Goal: Task Accomplishment & Management: Use online tool/utility

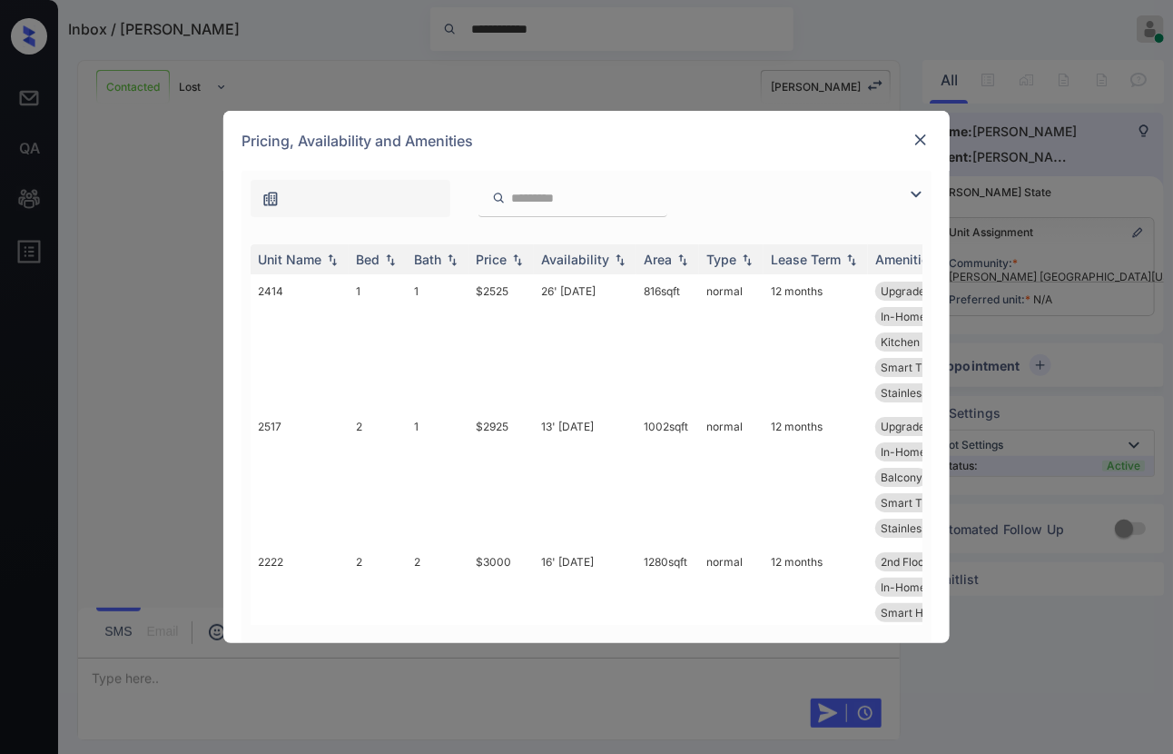
scroll to position [840, 0]
click at [923, 140] on img at bounding box center [921, 140] width 18 height 18
click at [914, 138] on img at bounding box center [921, 140] width 18 height 18
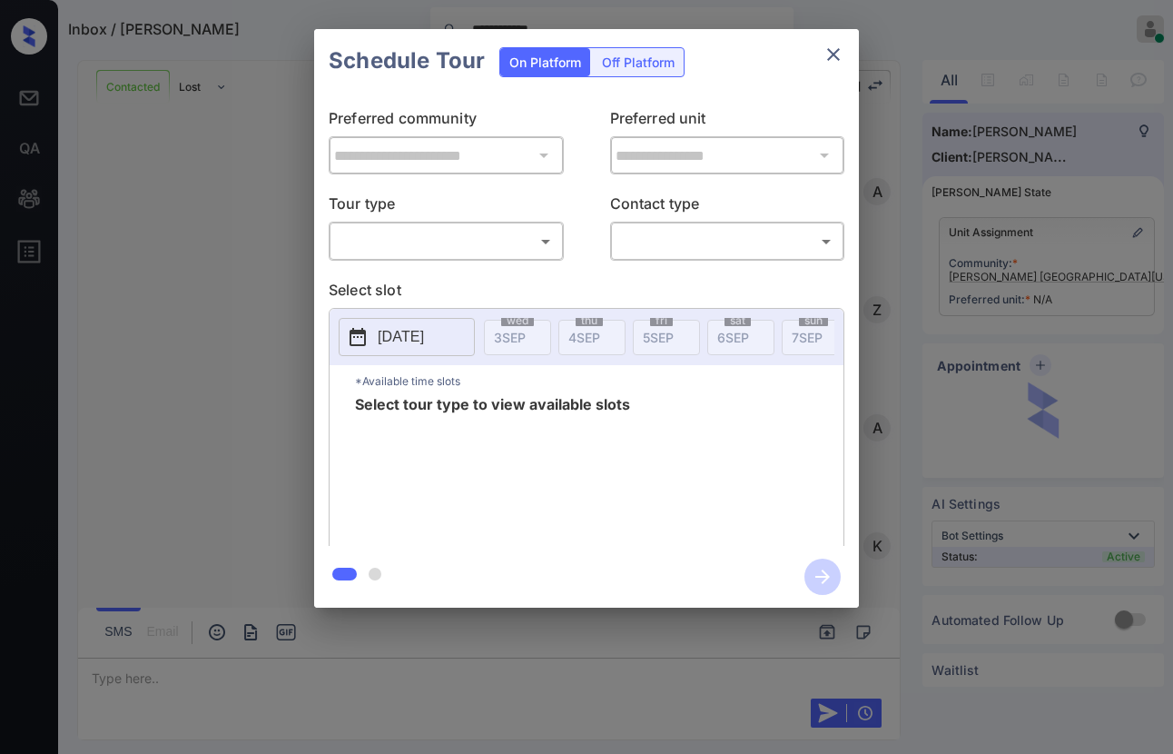
click at [446, 230] on body "**********" at bounding box center [586, 377] width 1173 height 754
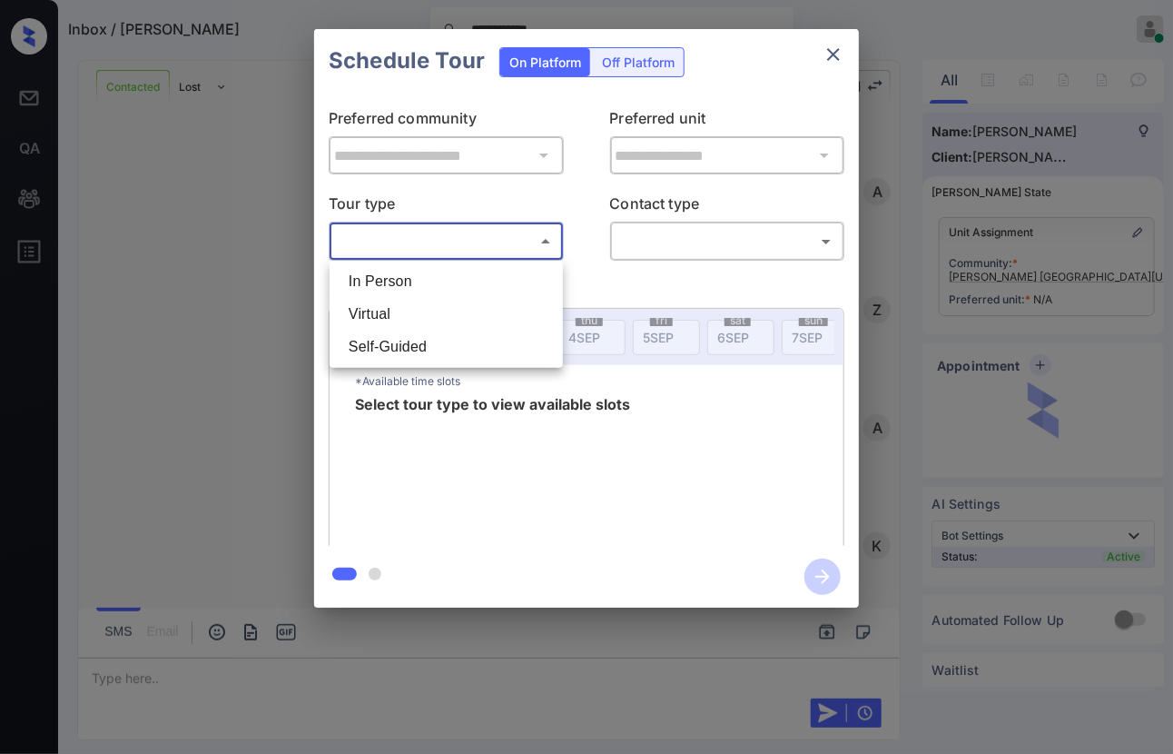
scroll to position [840, 0]
click at [421, 242] on div at bounding box center [586, 377] width 1173 height 754
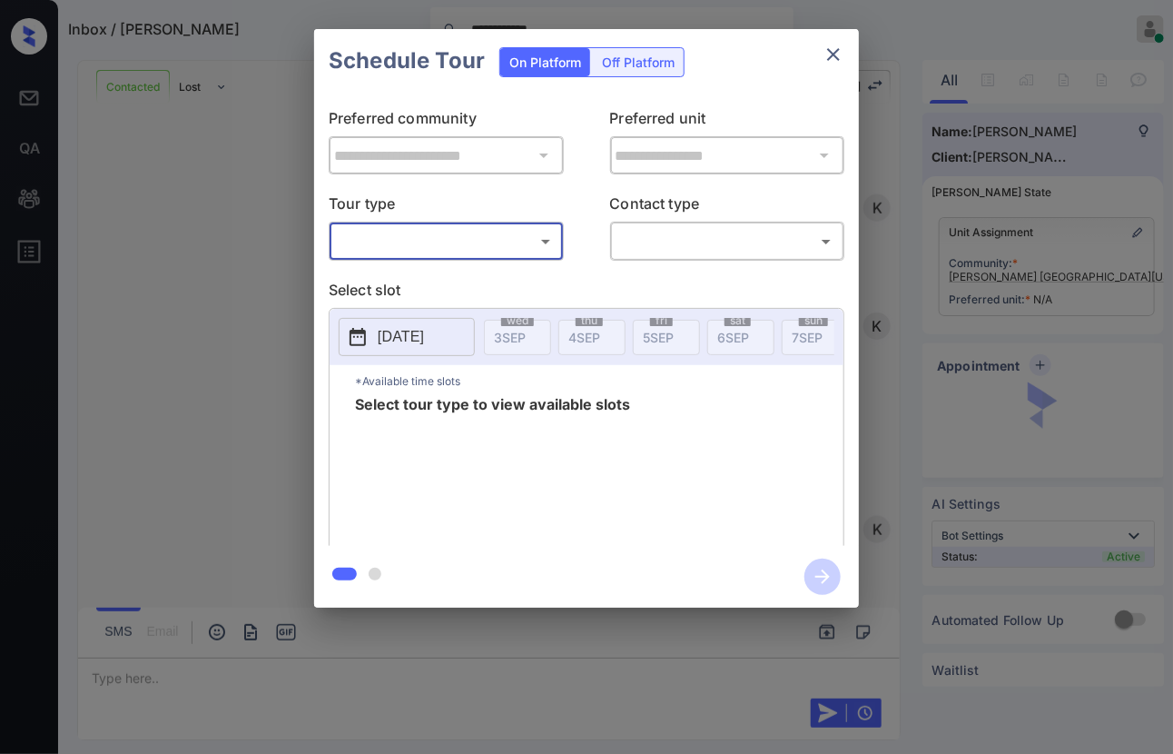
click at [403, 252] on body "**********" at bounding box center [586, 377] width 1173 height 754
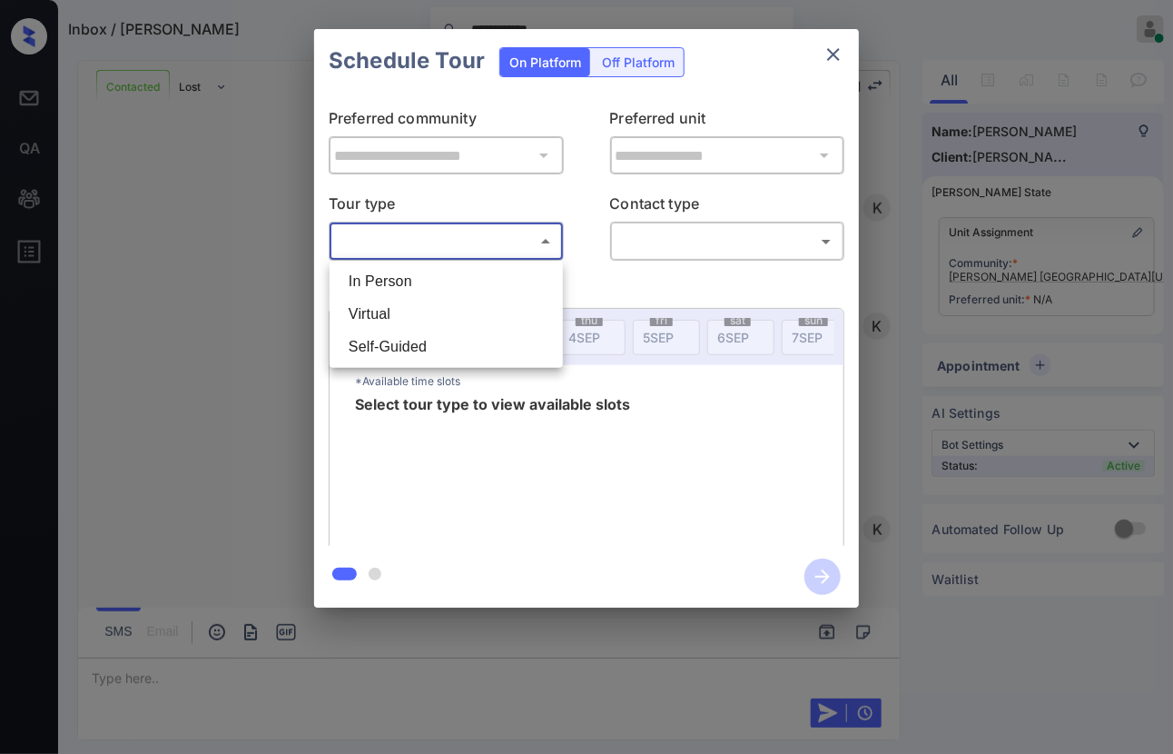
click at [390, 284] on li "In Person" at bounding box center [446, 281] width 224 height 33
type input "********"
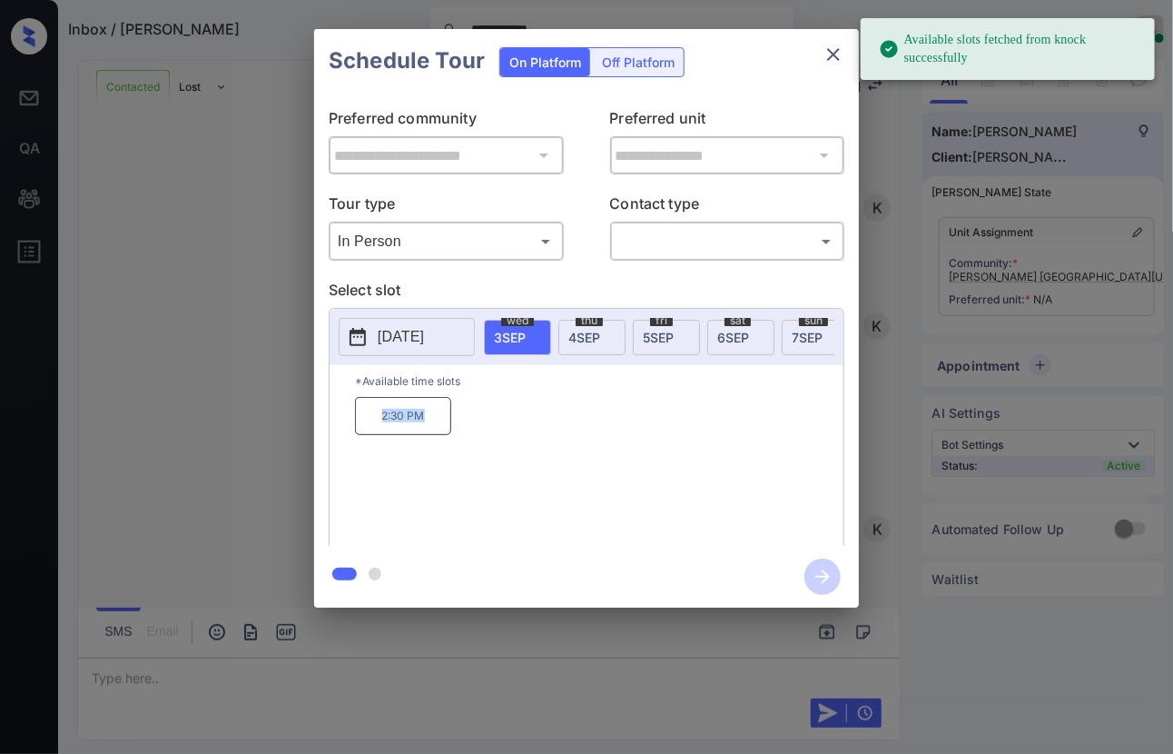
drag, startPoint x: 375, startPoint y: 428, endPoint x: 476, endPoint y: 428, distance: 100.8
click at [476, 428] on div "2:30 PM" at bounding box center [599, 469] width 489 height 145
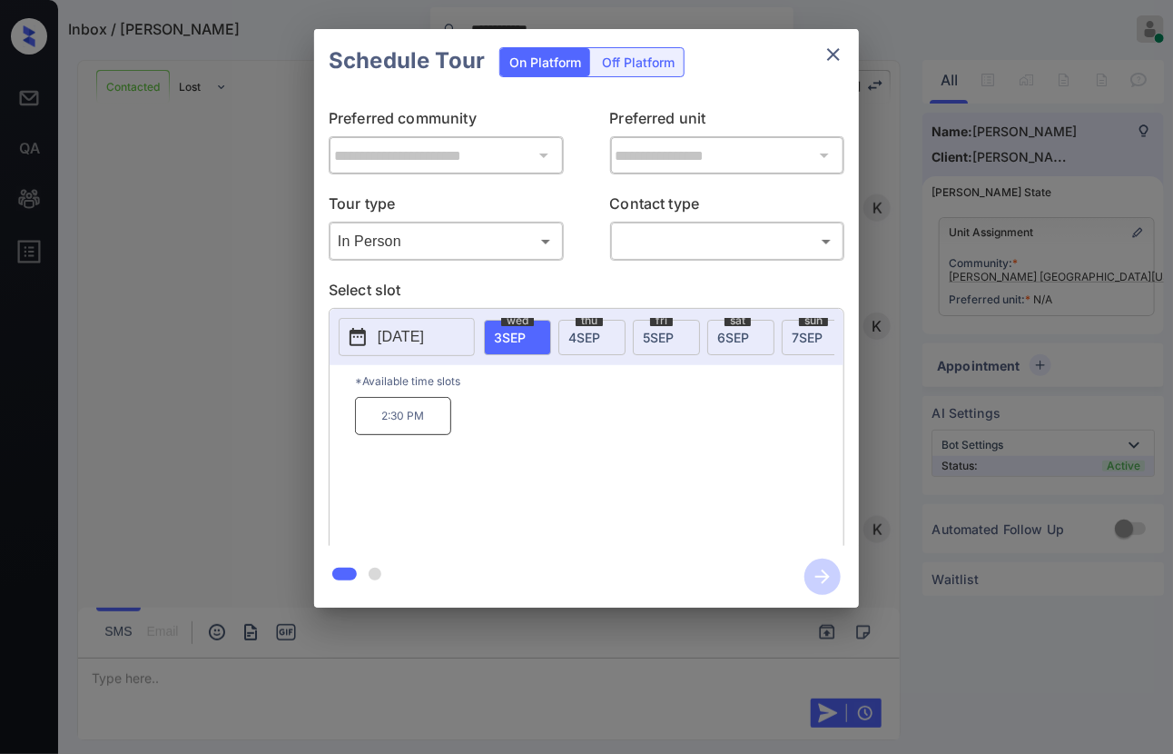
click at [594, 334] on span "4 SEP" at bounding box center [585, 337] width 32 height 15
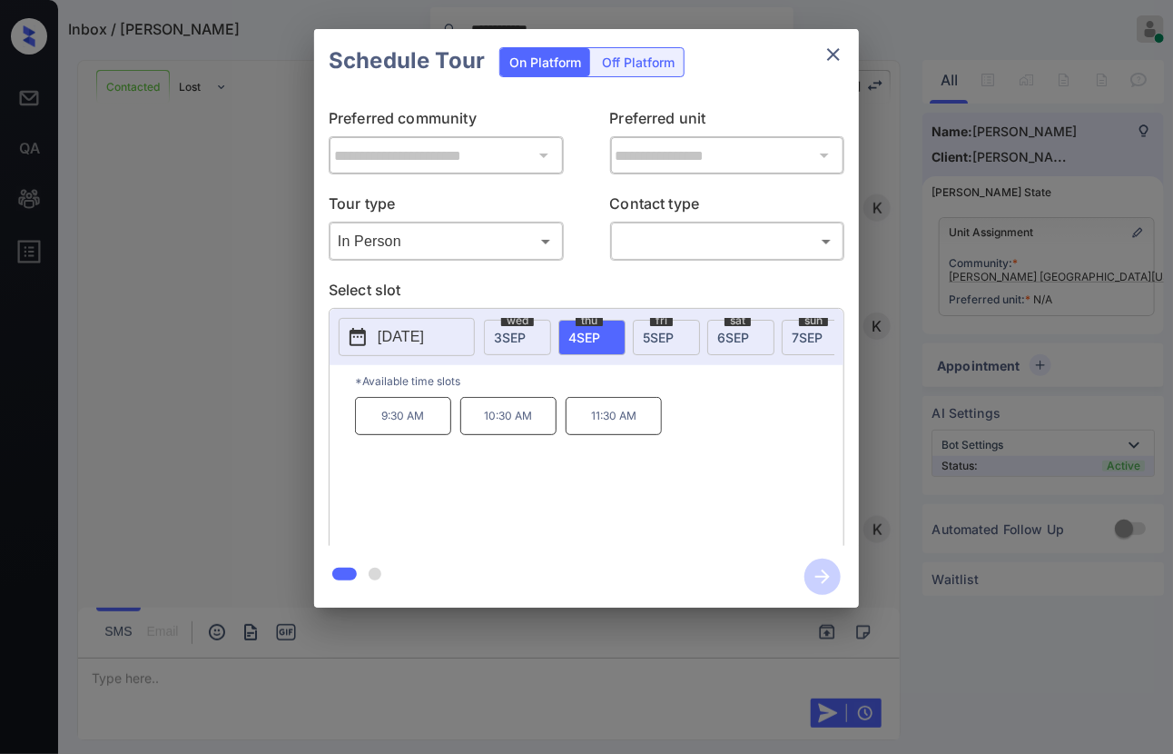
click at [656, 330] on span "5 SEP" at bounding box center [658, 337] width 31 height 15
click at [521, 341] on span "3 SEP" at bounding box center [510, 337] width 32 height 15
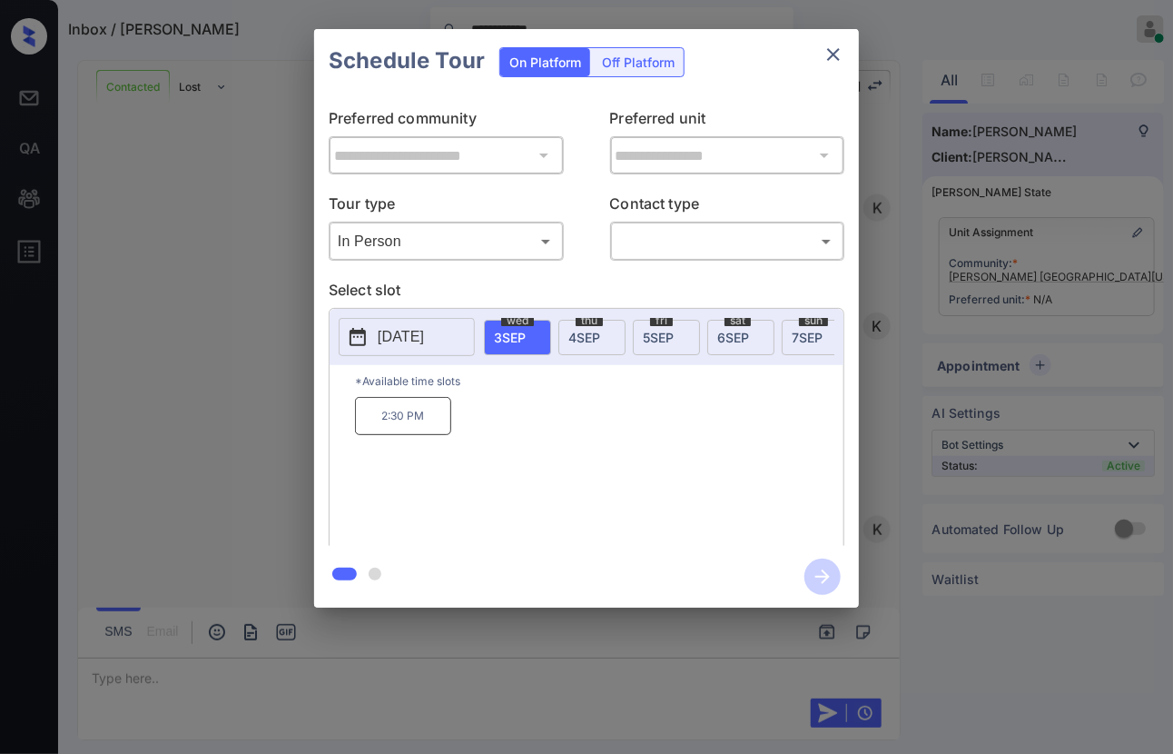
click at [834, 53] on icon "close" at bounding box center [833, 54] width 13 height 13
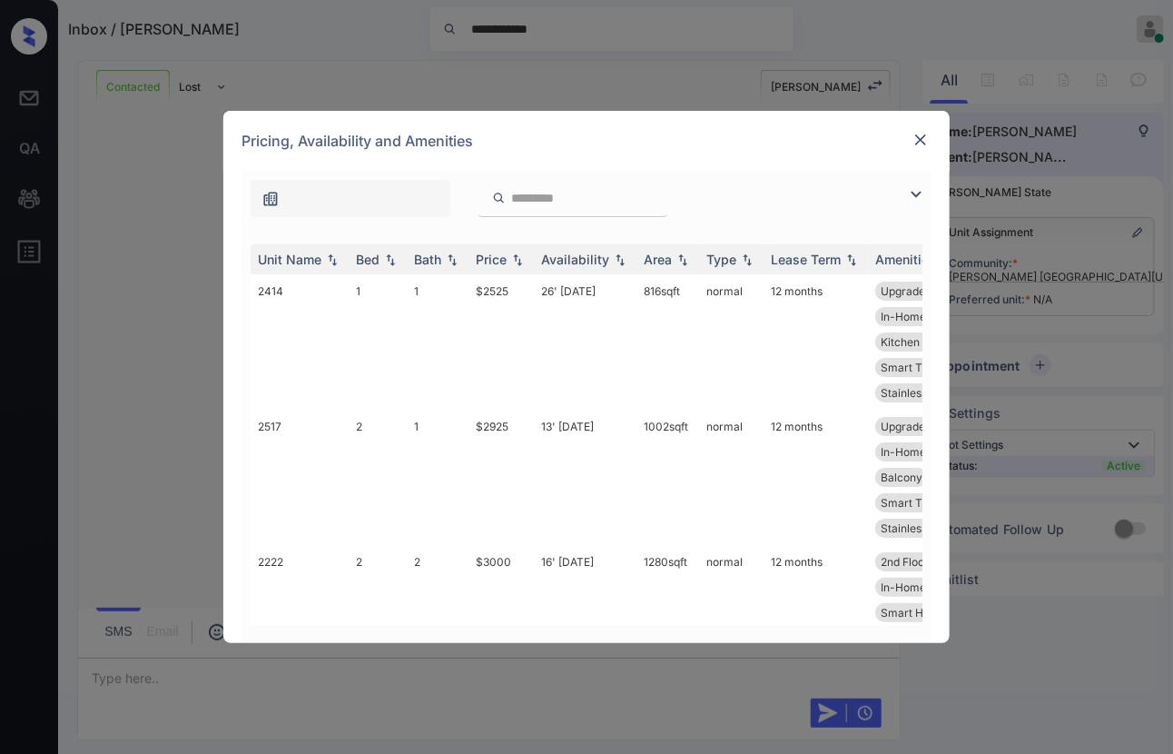
scroll to position [840, 0]
click at [918, 138] on img at bounding box center [921, 140] width 18 height 18
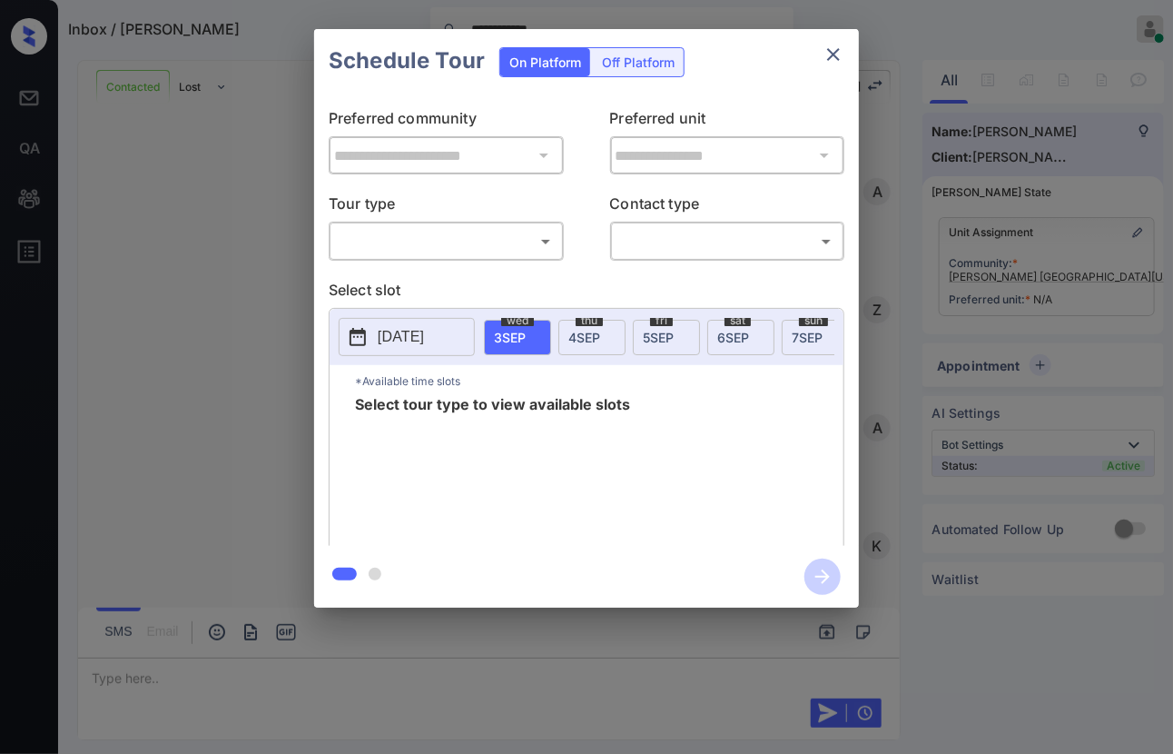
scroll to position [840, 0]
click at [439, 236] on body "**********" at bounding box center [586, 377] width 1173 height 754
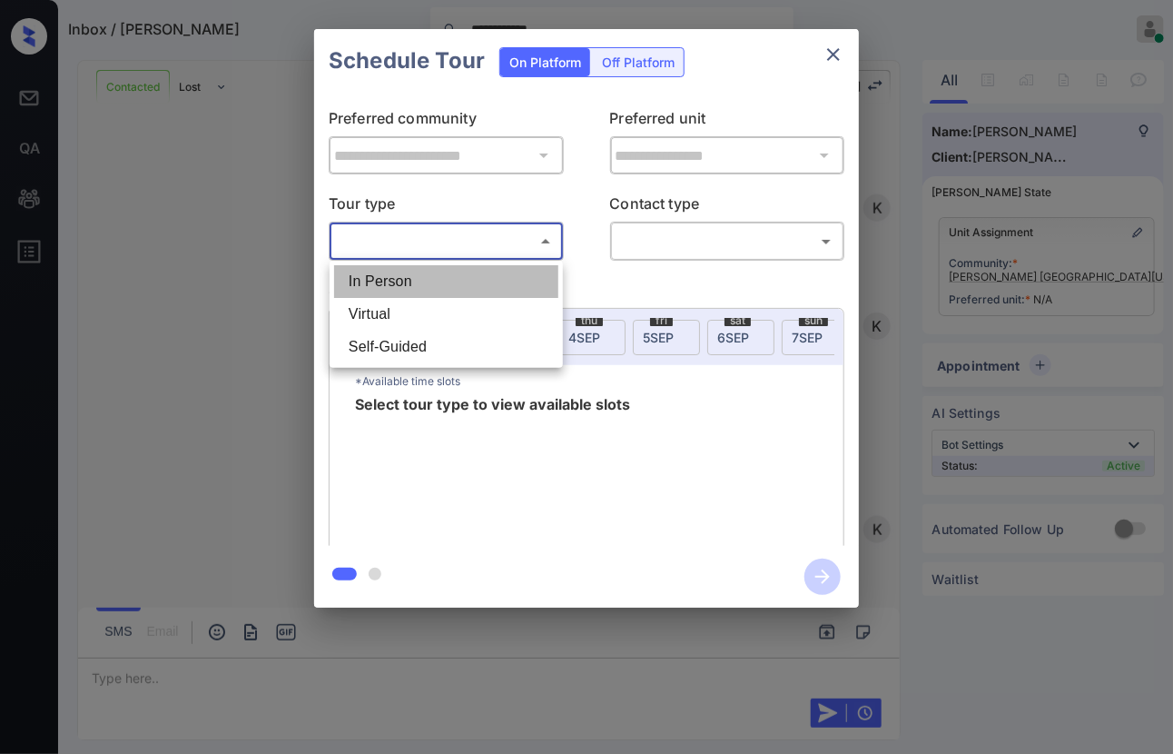
click at [400, 275] on li "In Person" at bounding box center [446, 281] width 224 height 33
type input "********"
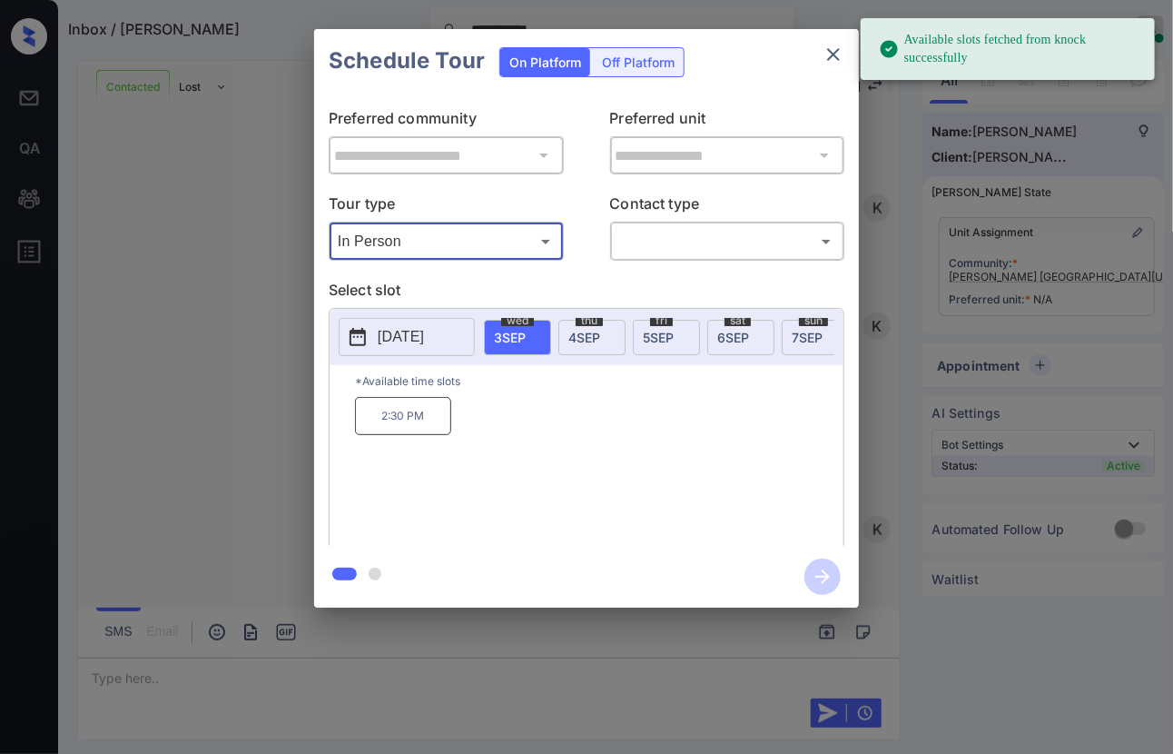
click at [671, 332] on span "5 SEP" at bounding box center [658, 337] width 31 height 15
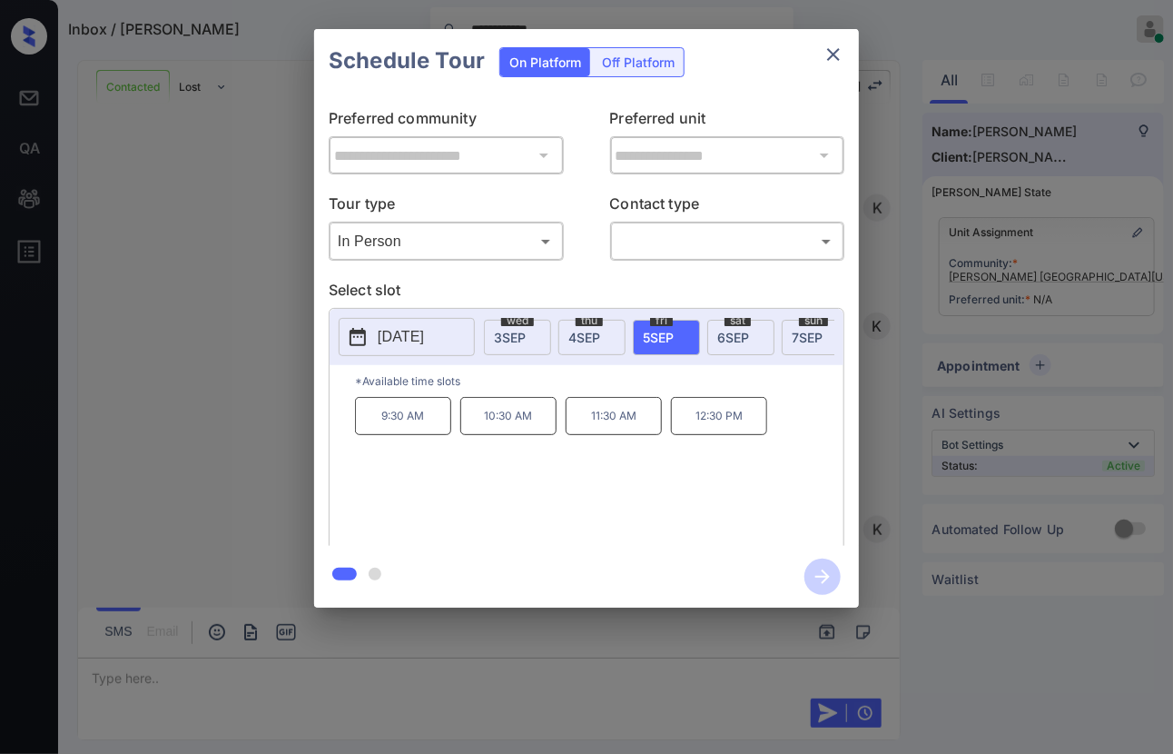
click at [692, 238] on body "**********" at bounding box center [586, 377] width 1173 height 754
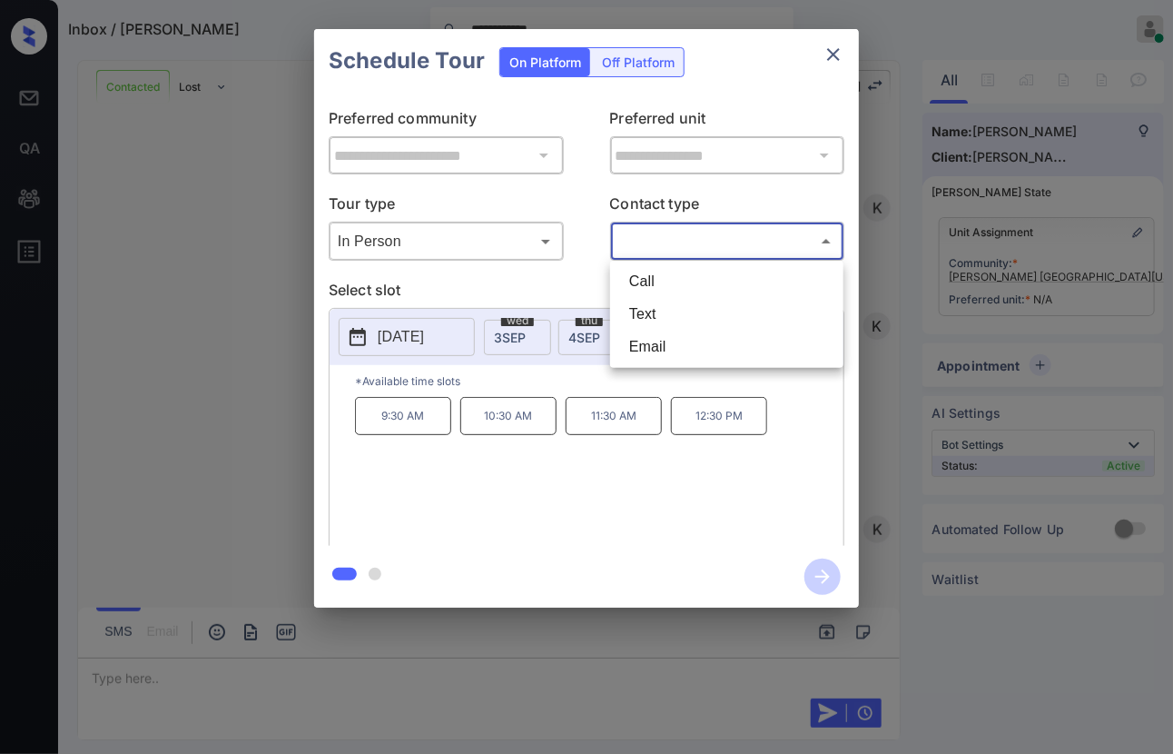
click at [654, 309] on li "Text" at bounding box center [727, 314] width 224 height 33
type input "****"
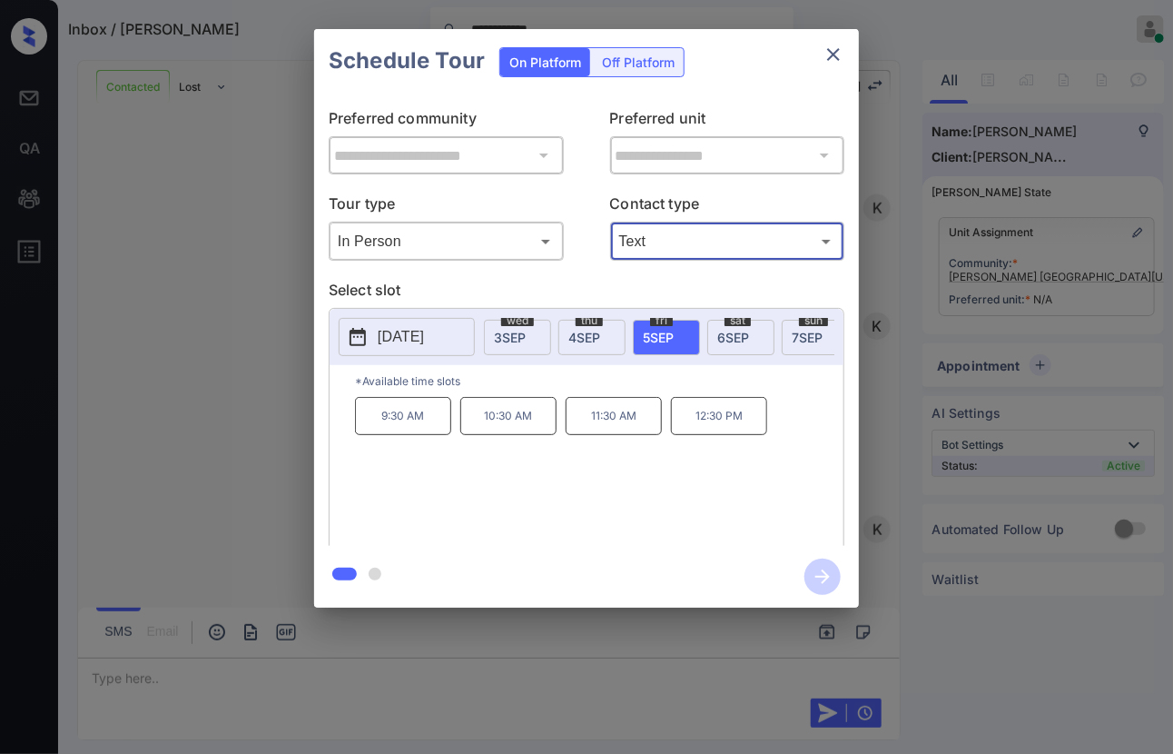
click at [835, 45] on icon "close" at bounding box center [834, 55] width 22 height 22
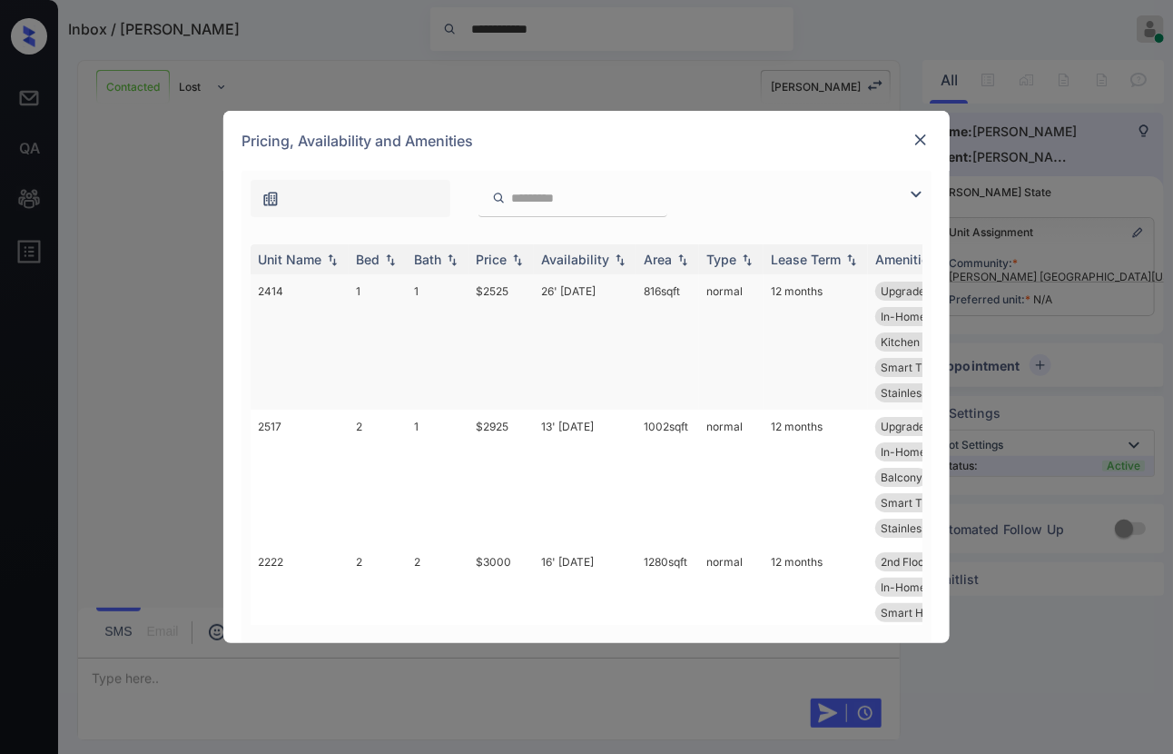
scroll to position [840, 0]
click at [387, 294] on td "1" at bounding box center [378, 341] width 58 height 135
click at [385, 294] on td "1" at bounding box center [378, 341] width 58 height 135
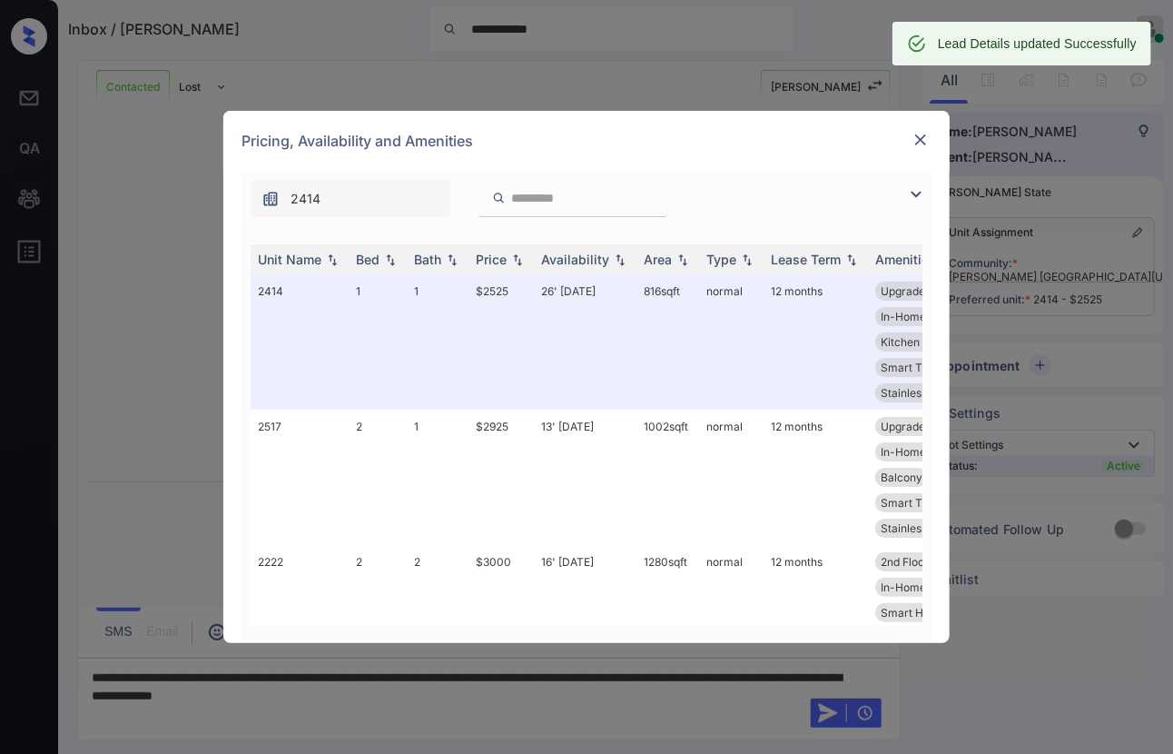
scroll to position [959, 0]
click at [918, 142] on img at bounding box center [921, 140] width 18 height 18
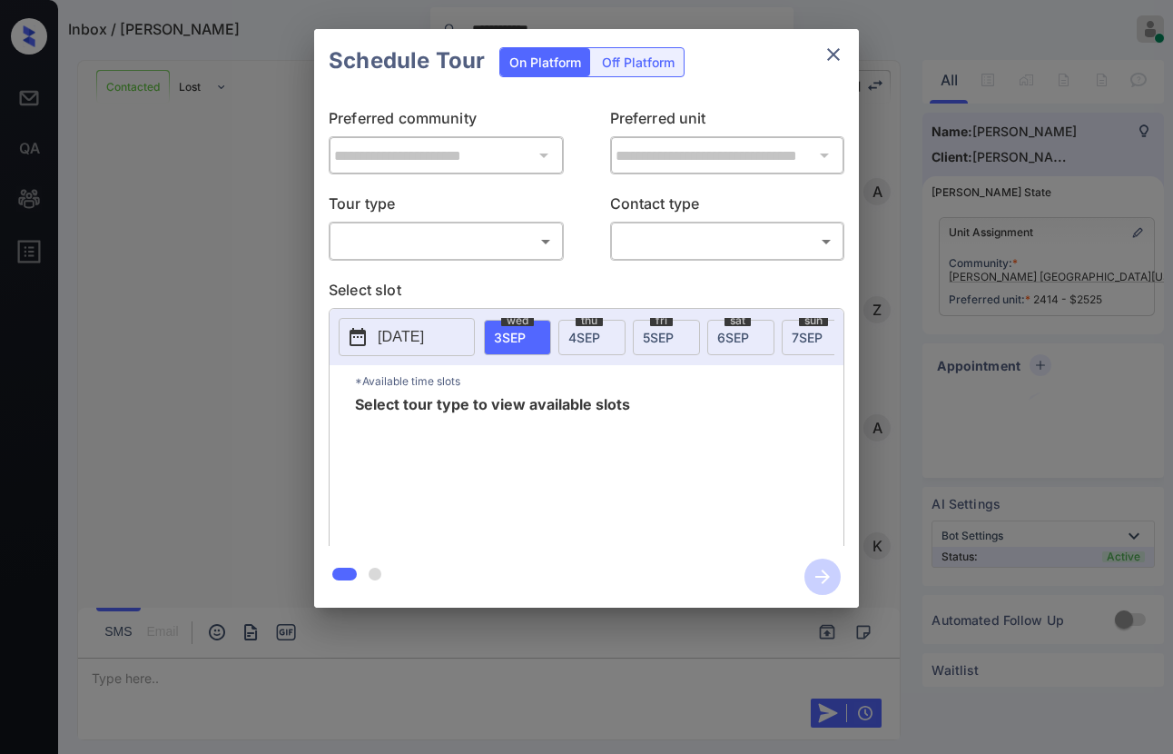
click at [425, 242] on body "**********" at bounding box center [586, 377] width 1173 height 754
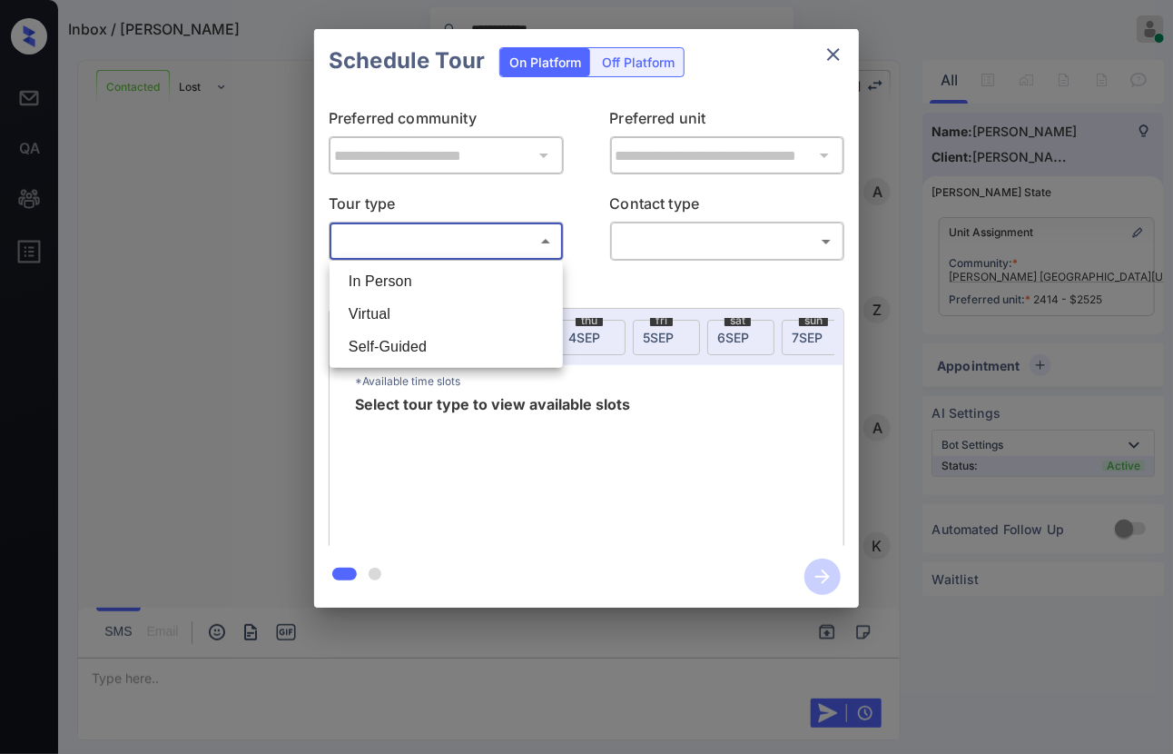
scroll to position [959, 0]
click at [405, 279] on li "In Person" at bounding box center [446, 281] width 224 height 33
type input "********"
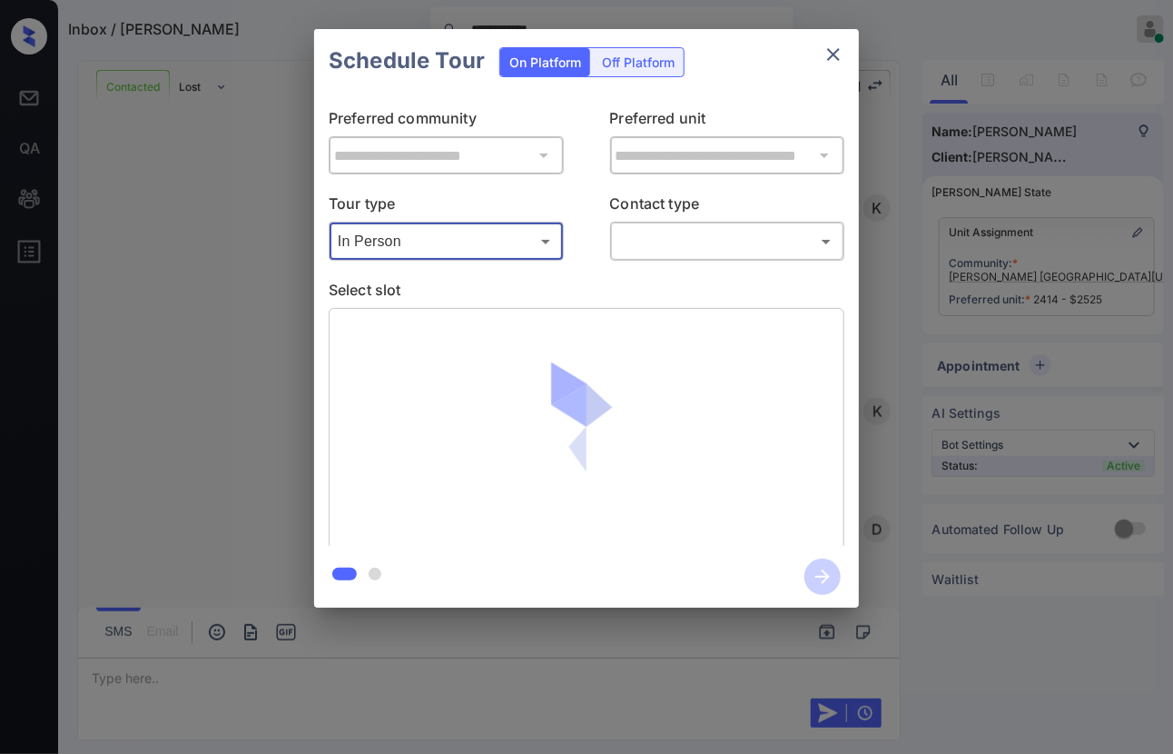
click at [660, 242] on div at bounding box center [586, 377] width 1173 height 754
click at [659, 243] on body "**********" at bounding box center [586, 377] width 1173 height 754
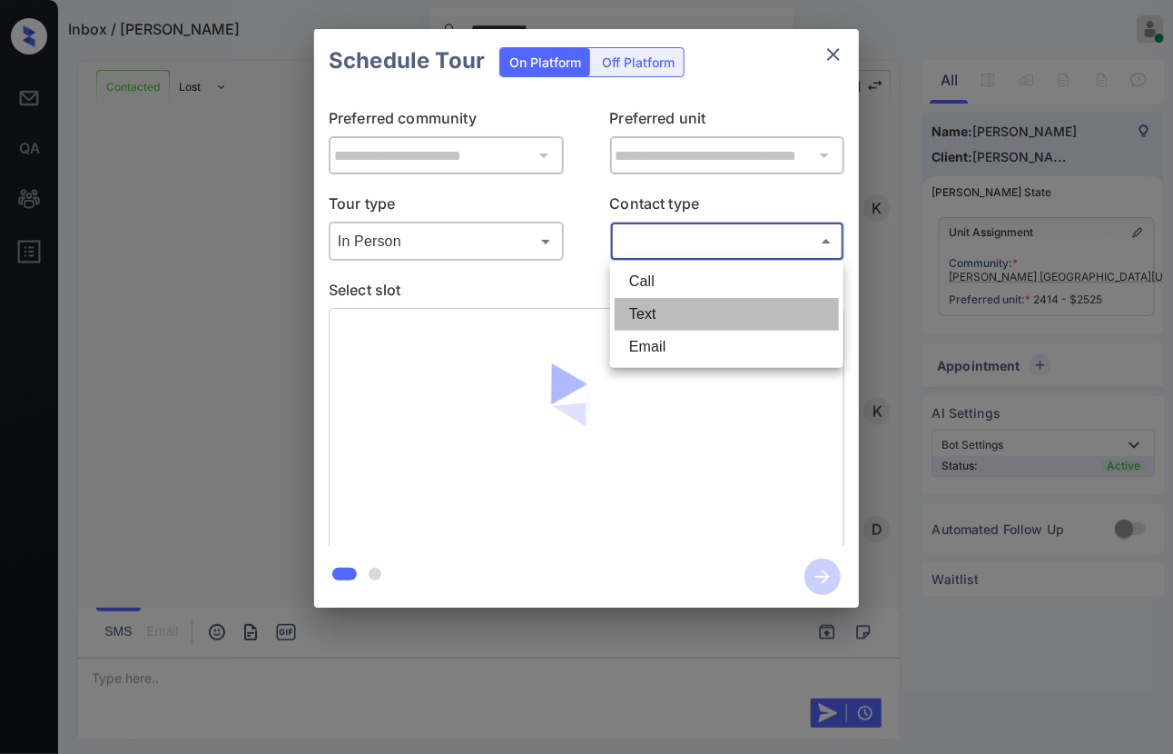
click at [656, 305] on li "Text" at bounding box center [727, 314] width 224 height 33
type input "****"
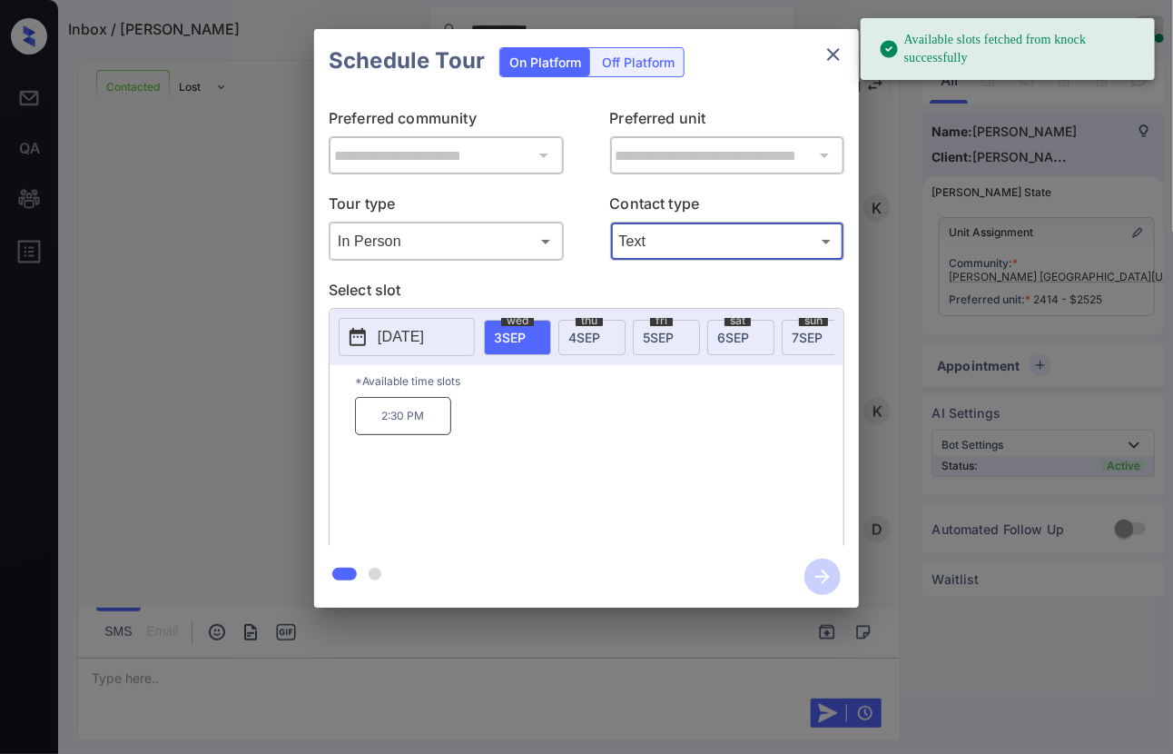
click at [662, 344] on div "fri 5 SEP" at bounding box center [666, 337] width 67 height 35
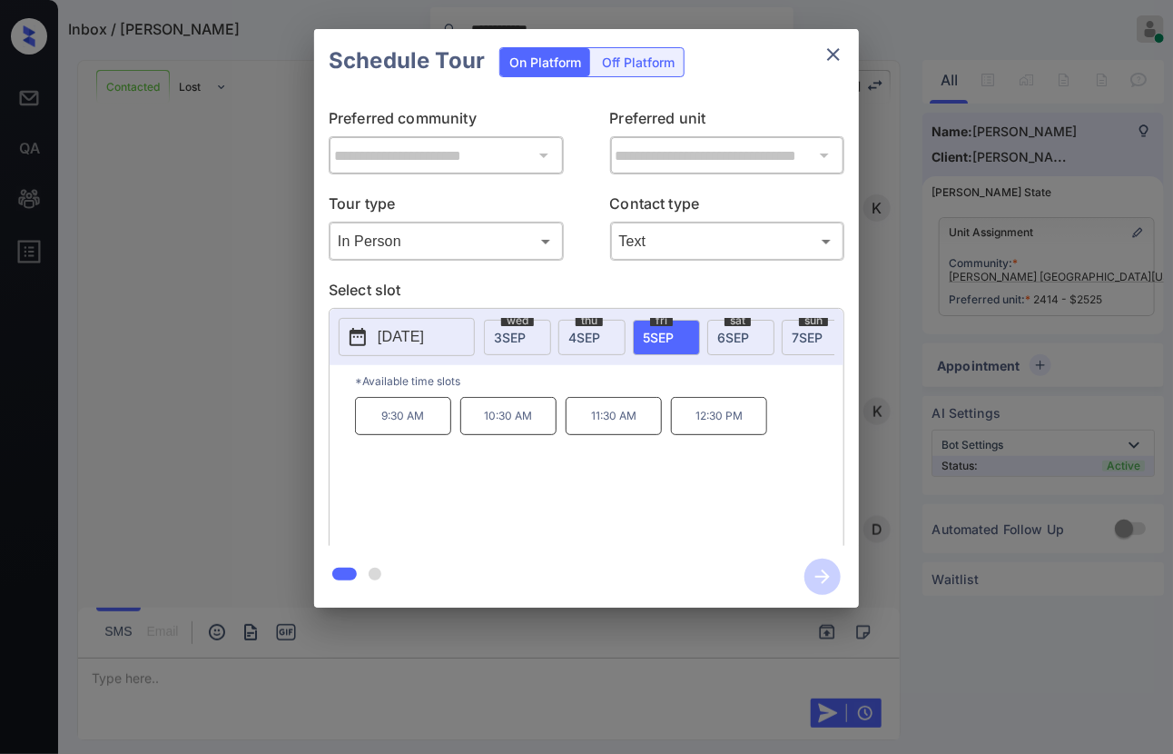
click at [723, 424] on p "12:30 PM" at bounding box center [719, 416] width 96 height 38
click at [821, 579] on icon "button" at bounding box center [823, 577] width 36 height 36
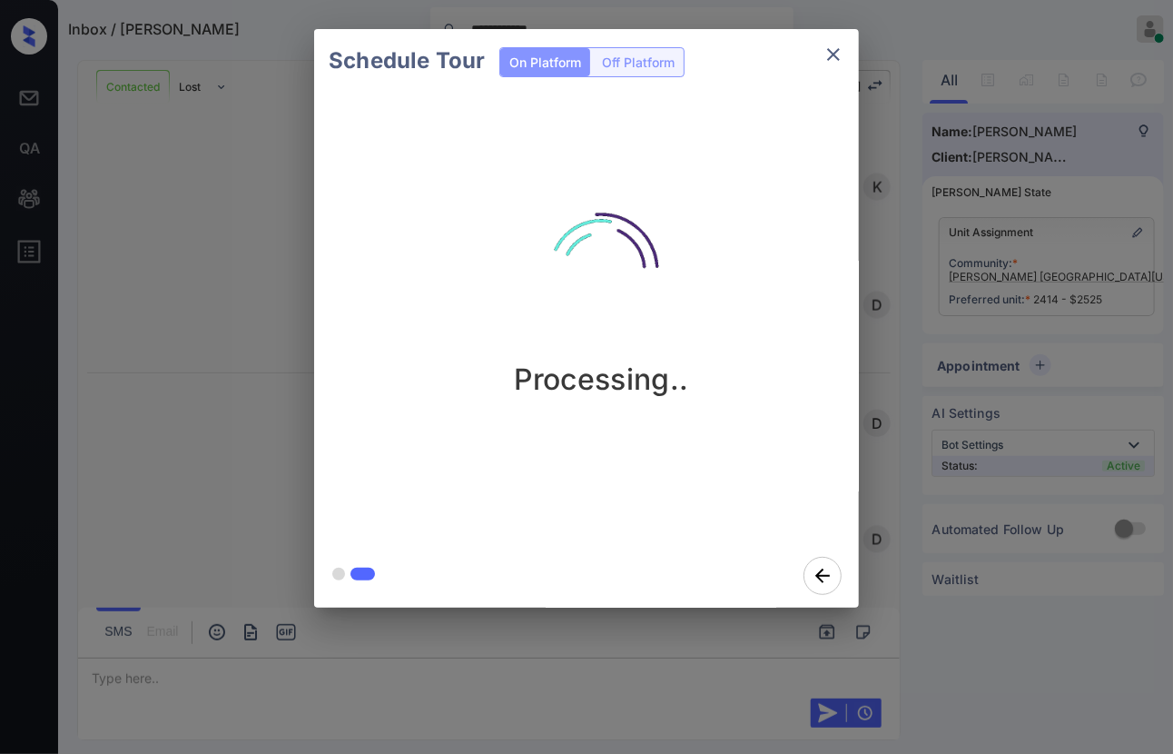
scroll to position [1198, 0]
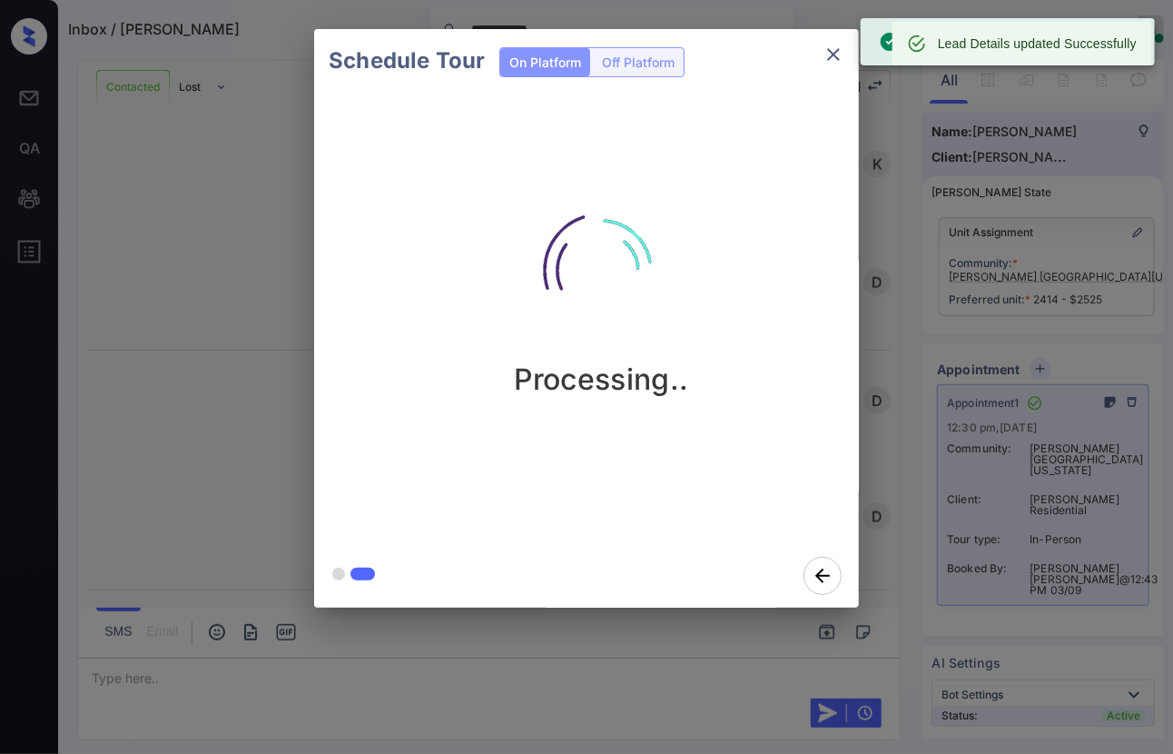
click at [829, 54] on icon "close" at bounding box center [834, 55] width 22 height 22
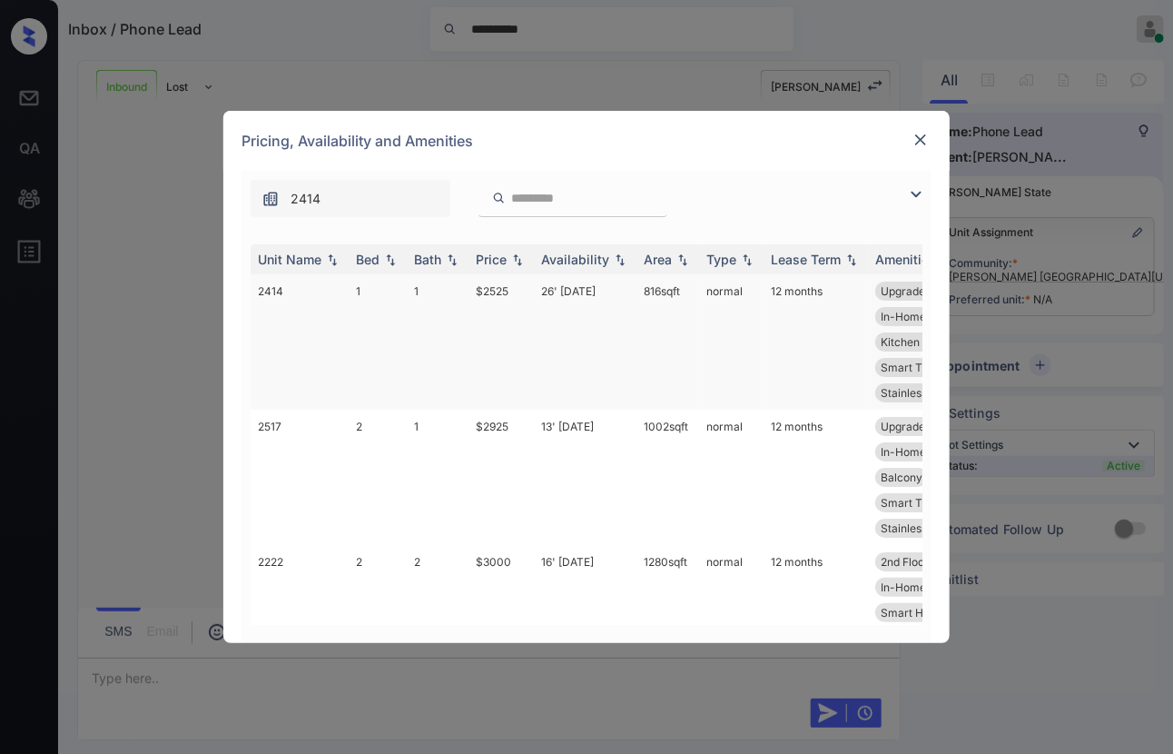
scroll to position [339, 0]
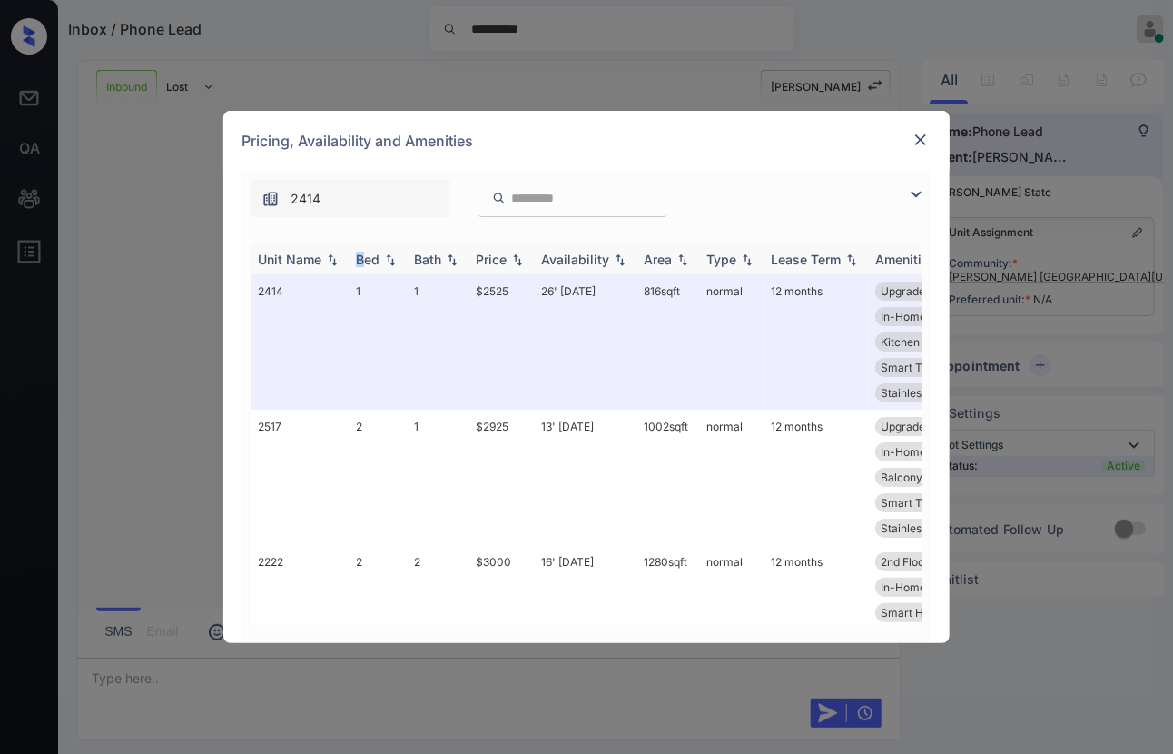
click at [361, 252] on div "Bed" at bounding box center [368, 259] width 24 height 15
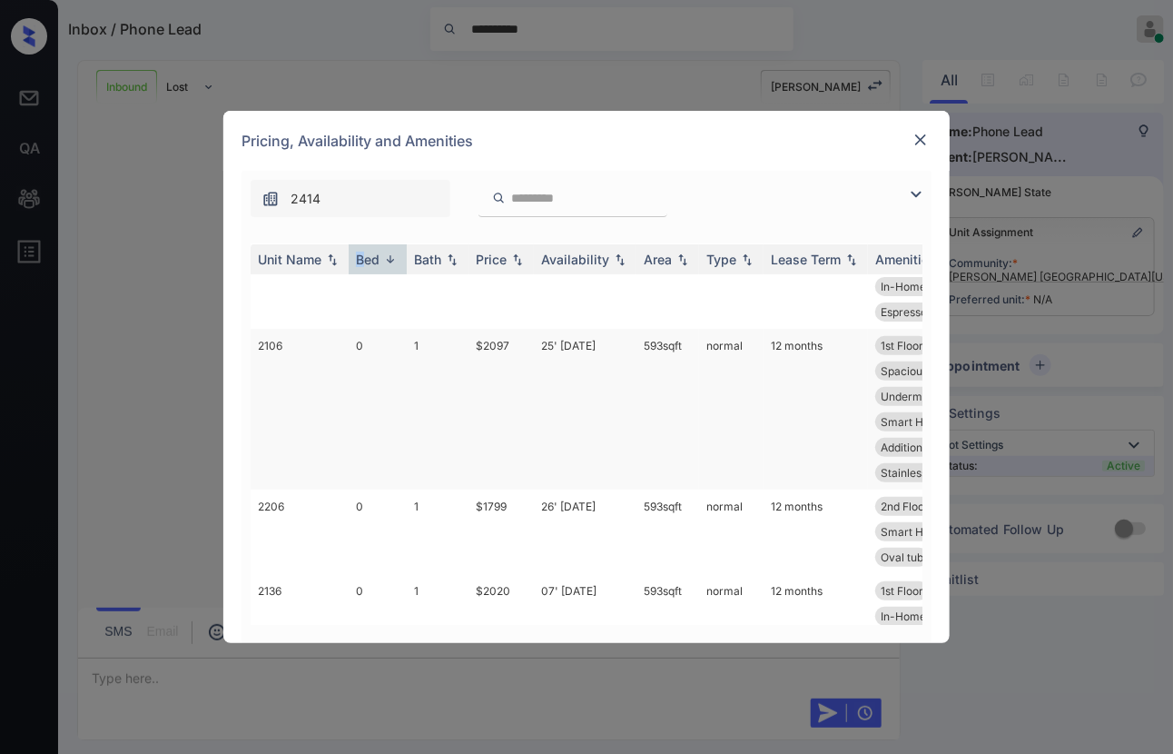
scroll to position [8416, 0]
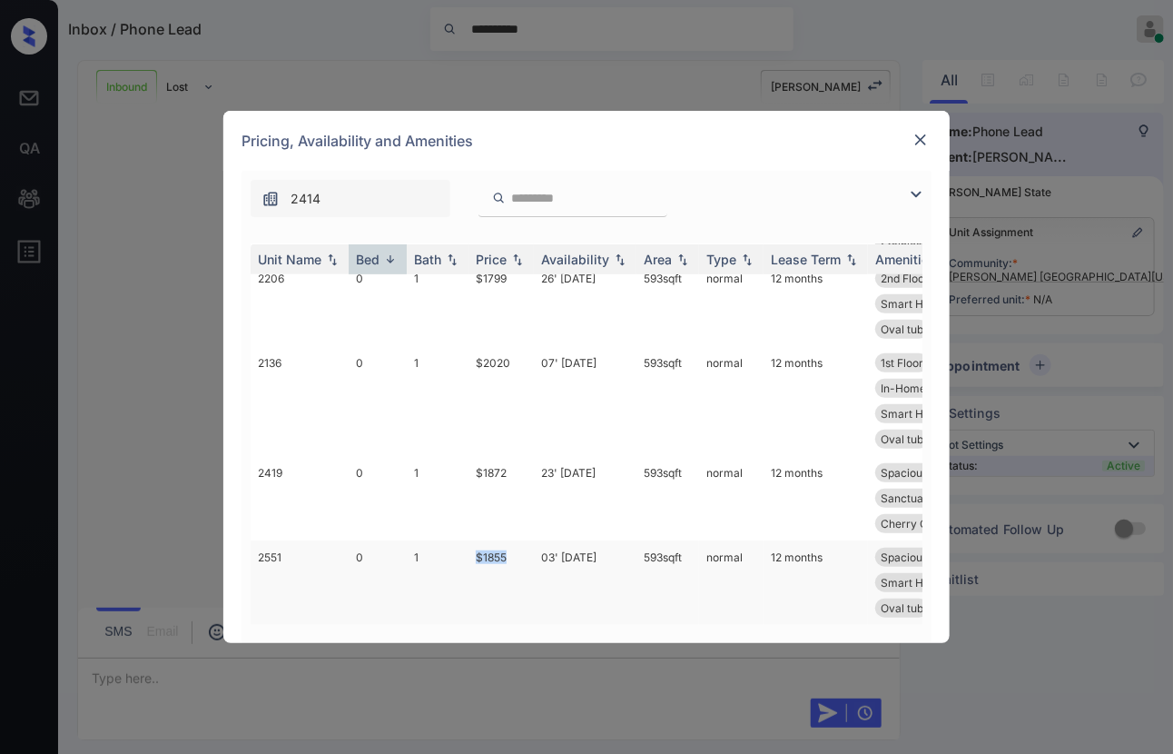
drag, startPoint x: 468, startPoint y: 539, endPoint x: 521, endPoint y: 539, distance: 53.6
click at [521, 540] on tr "2551 0 1 $1855 03' [DATE] 593 sqft normal 12 months Spacious Closet In-Home Was…" at bounding box center [725, 582] width 949 height 84
drag, startPoint x: 464, startPoint y: 447, endPoint x: 521, endPoint y: 455, distance: 57.8
click at [520, 456] on tr "2419 0 1 $1872 23' [DATE] 593 sqft normal 12 months Spacious Closet In-Home Was…" at bounding box center [725, 498] width 949 height 84
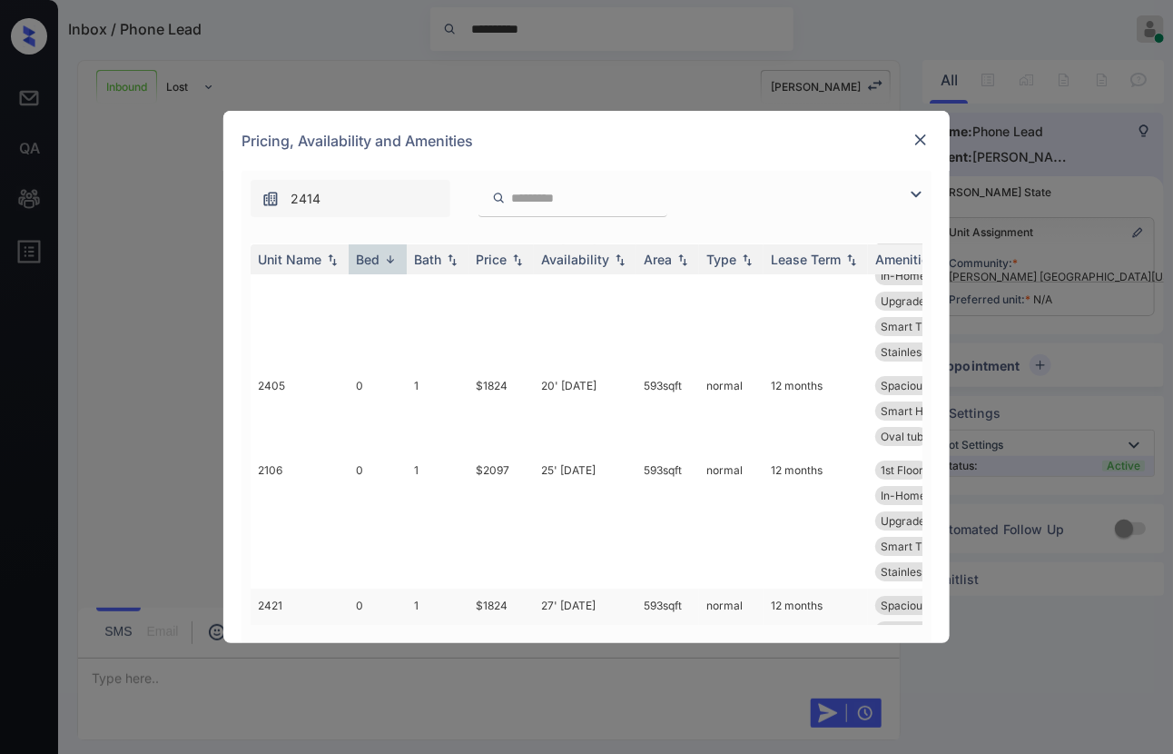
scroll to position [7710, 0]
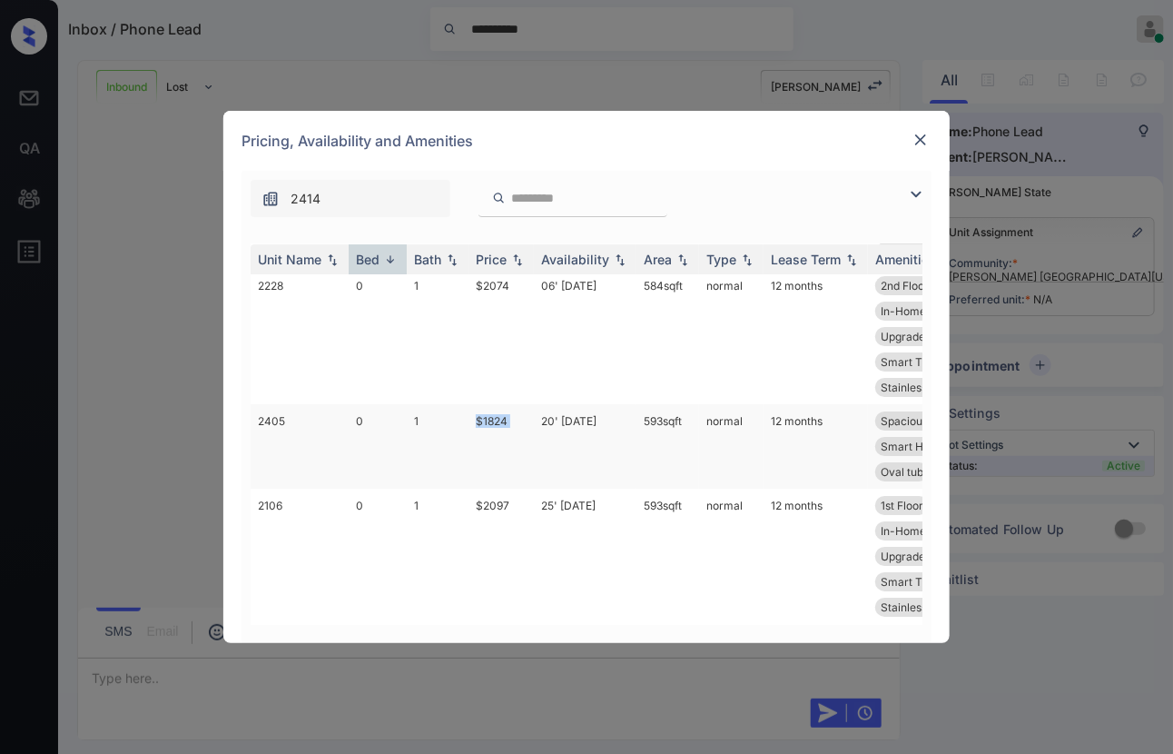
drag, startPoint x: 464, startPoint y: 421, endPoint x: 538, endPoint y: 420, distance: 73.6
click at [538, 420] on tr "2405 0 1 $1824 20' [DATE] 593 sqft normal 12 months Spacious Closet In-Home Was…" at bounding box center [725, 446] width 949 height 84
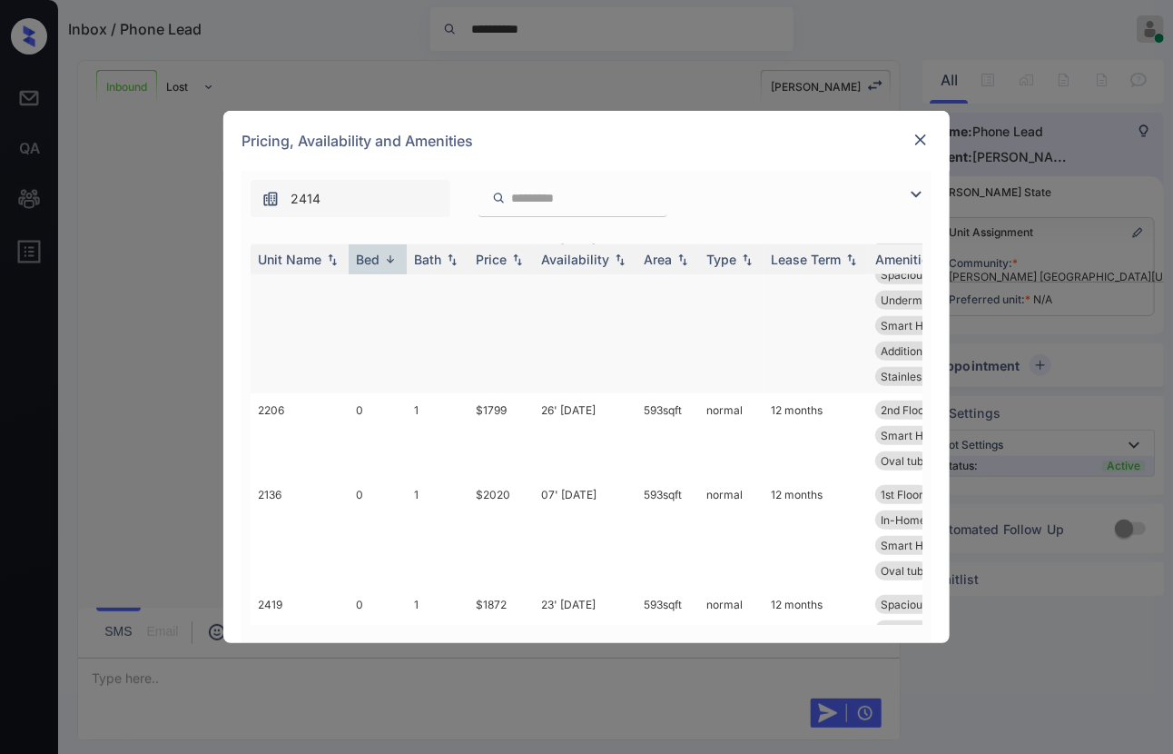
scroll to position [8315, 0]
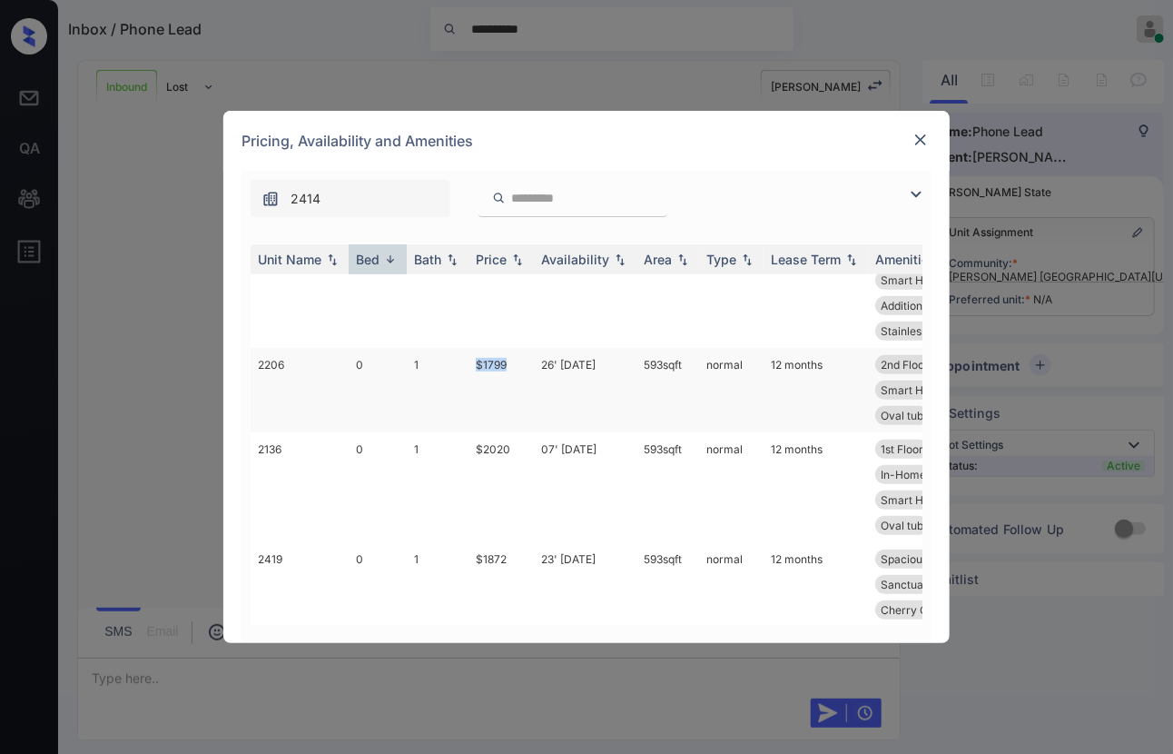
click at [528, 363] on td "$1799" at bounding box center [501, 390] width 65 height 84
click at [304, 373] on td "2206" at bounding box center [300, 390] width 98 height 84
click at [312, 371] on td "2206" at bounding box center [300, 390] width 98 height 84
click at [307, 359] on td "2206" at bounding box center [300, 390] width 98 height 84
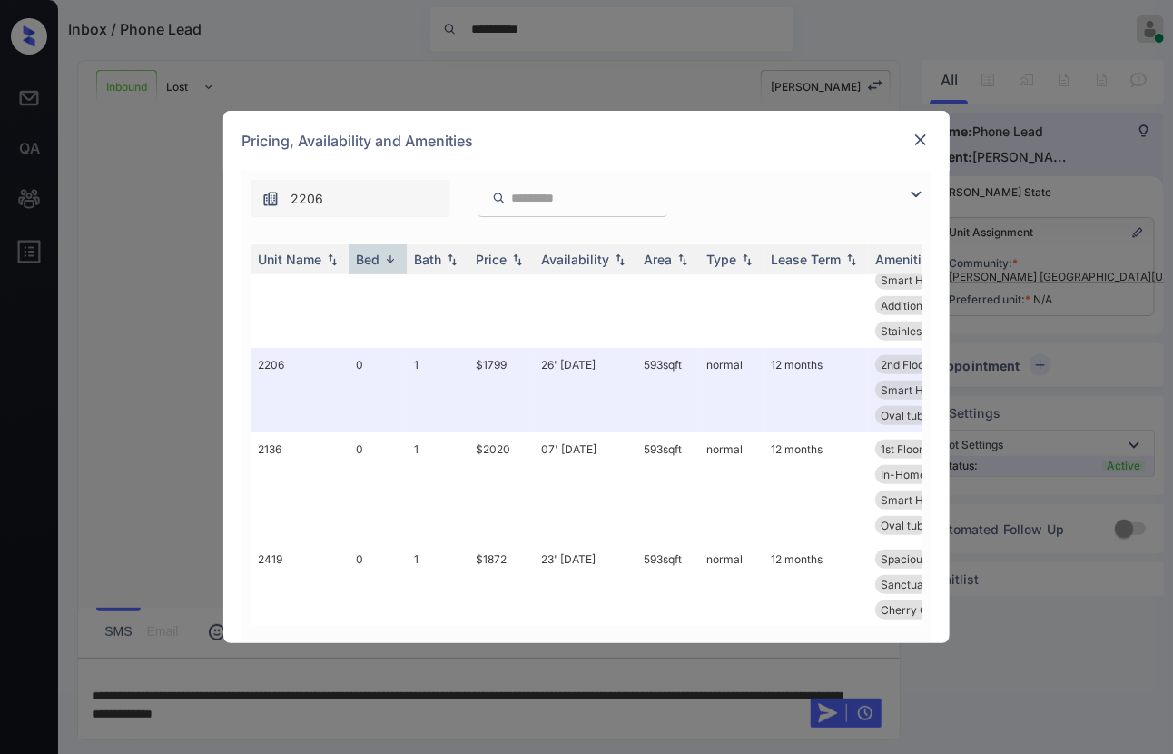
click at [925, 139] on img at bounding box center [921, 140] width 18 height 18
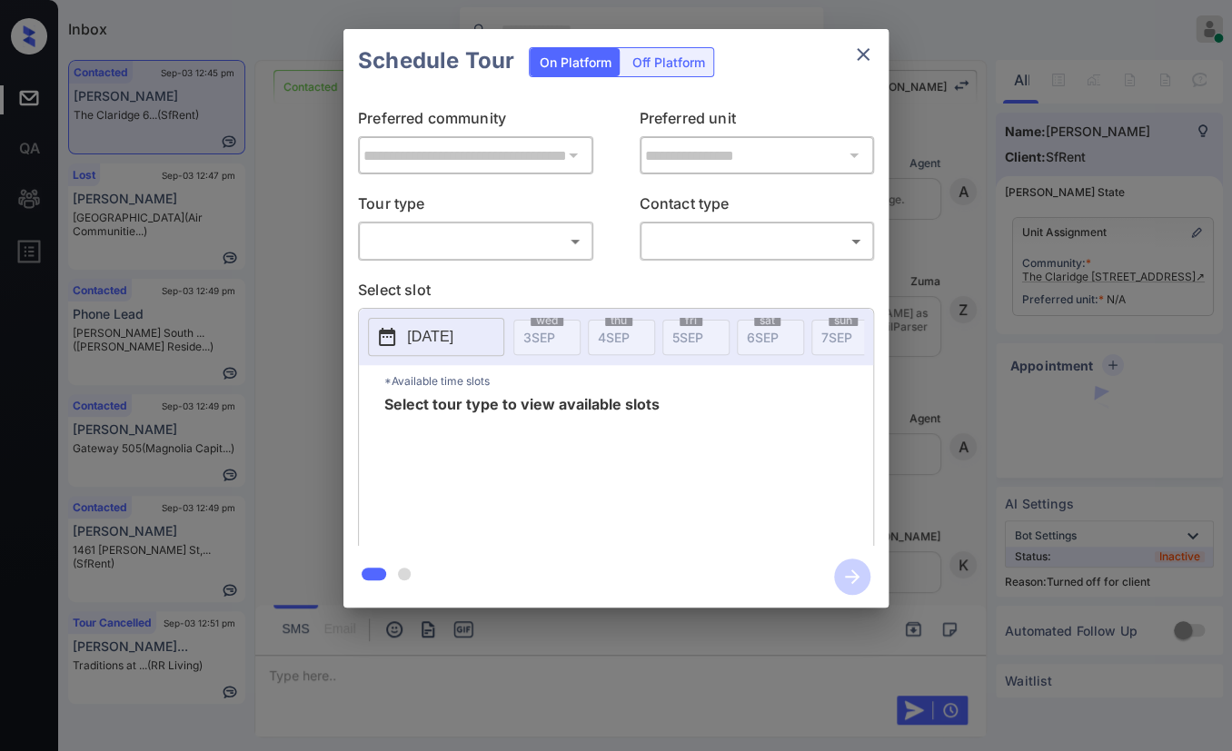
scroll to position [1444, 0]
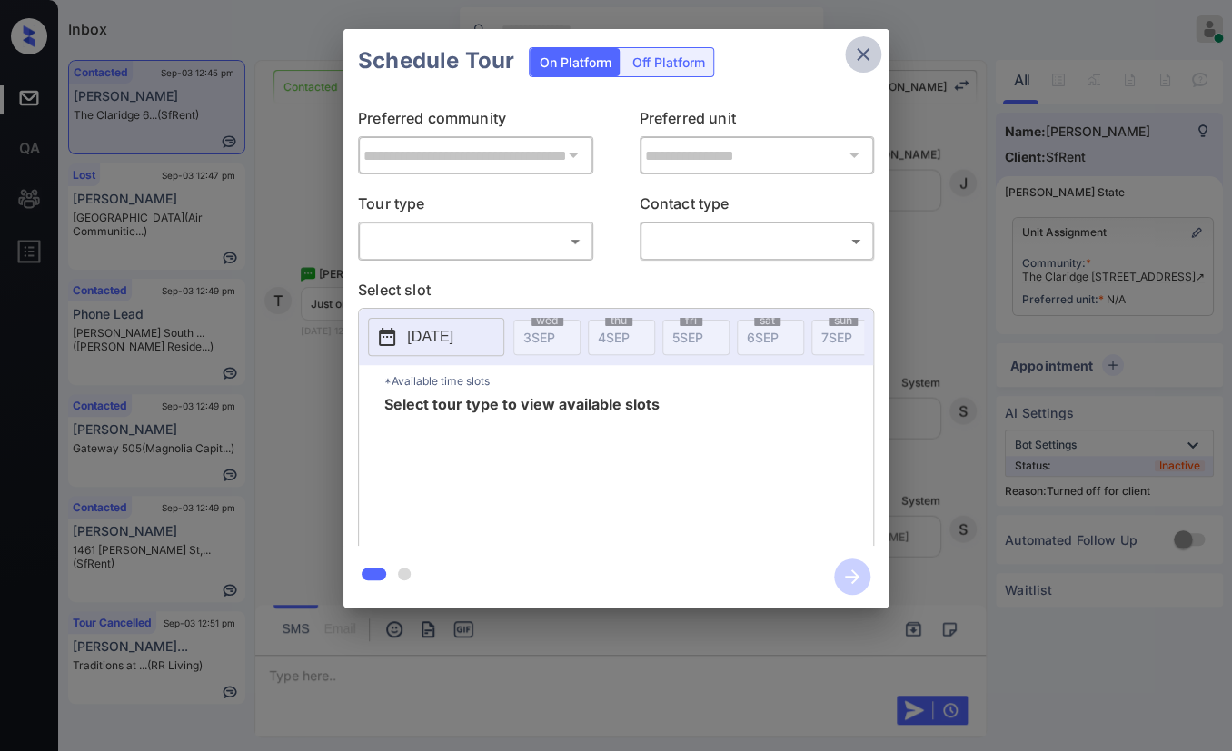
click at [869, 54] on icon "close" at bounding box center [863, 55] width 22 height 22
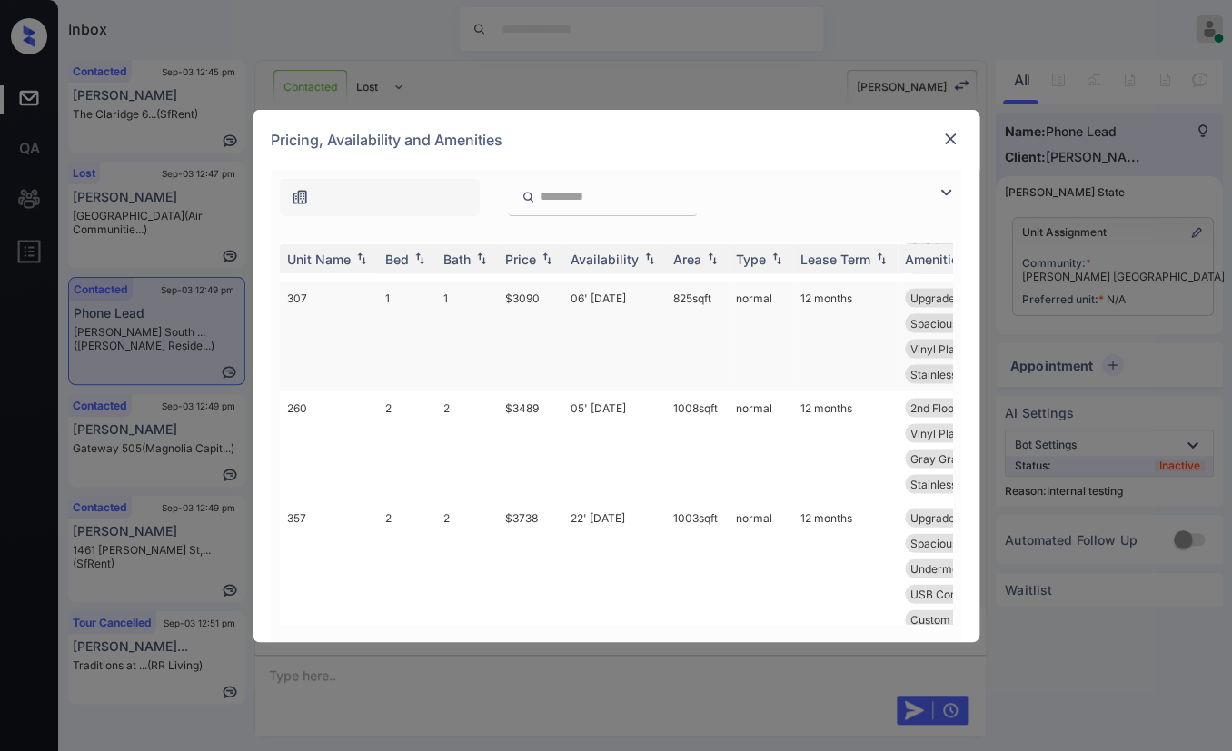
scroll to position [1320, 0]
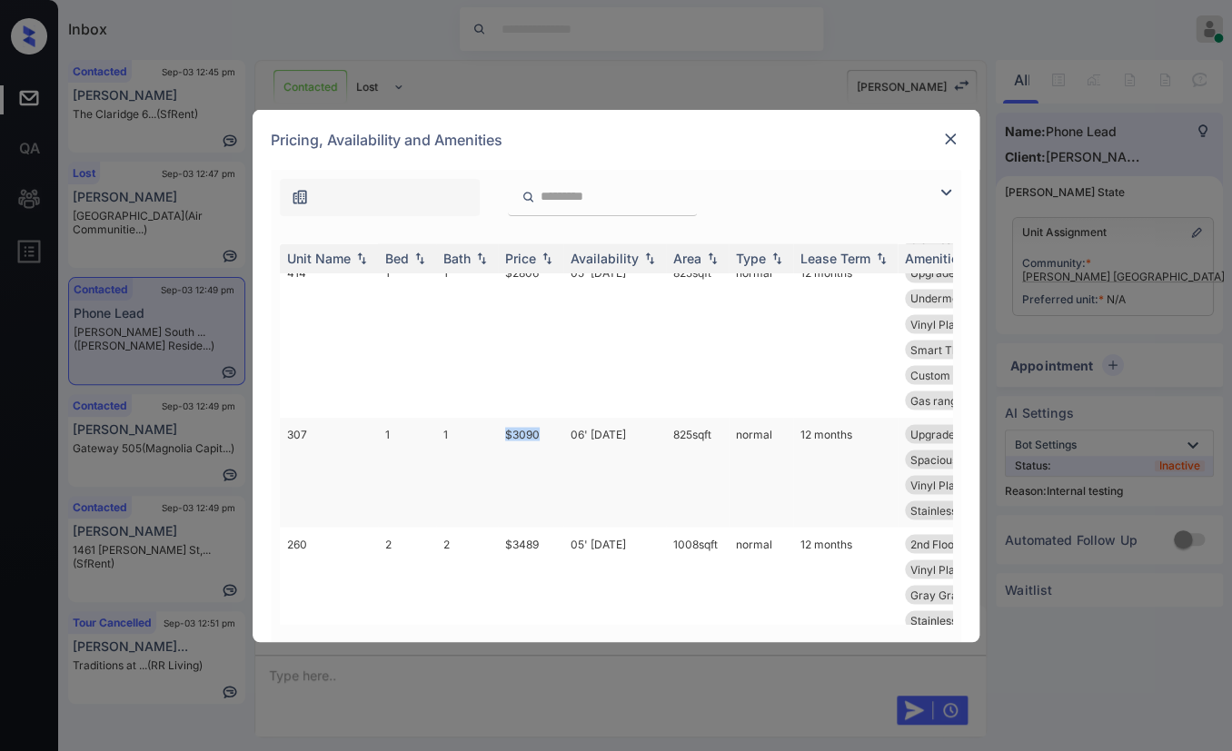
drag, startPoint x: 495, startPoint y: 434, endPoint x: 559, endPoint y: 438, distance: 64.6
click at [559, 438] on tr "307 1 1 $3090 06' [DATE] 825 sqft normal 12 months Upgrades: 1x1 3rd Floor Quar…" at bounding box center [754, 472] width 949 height 110
copy tr "$3090"
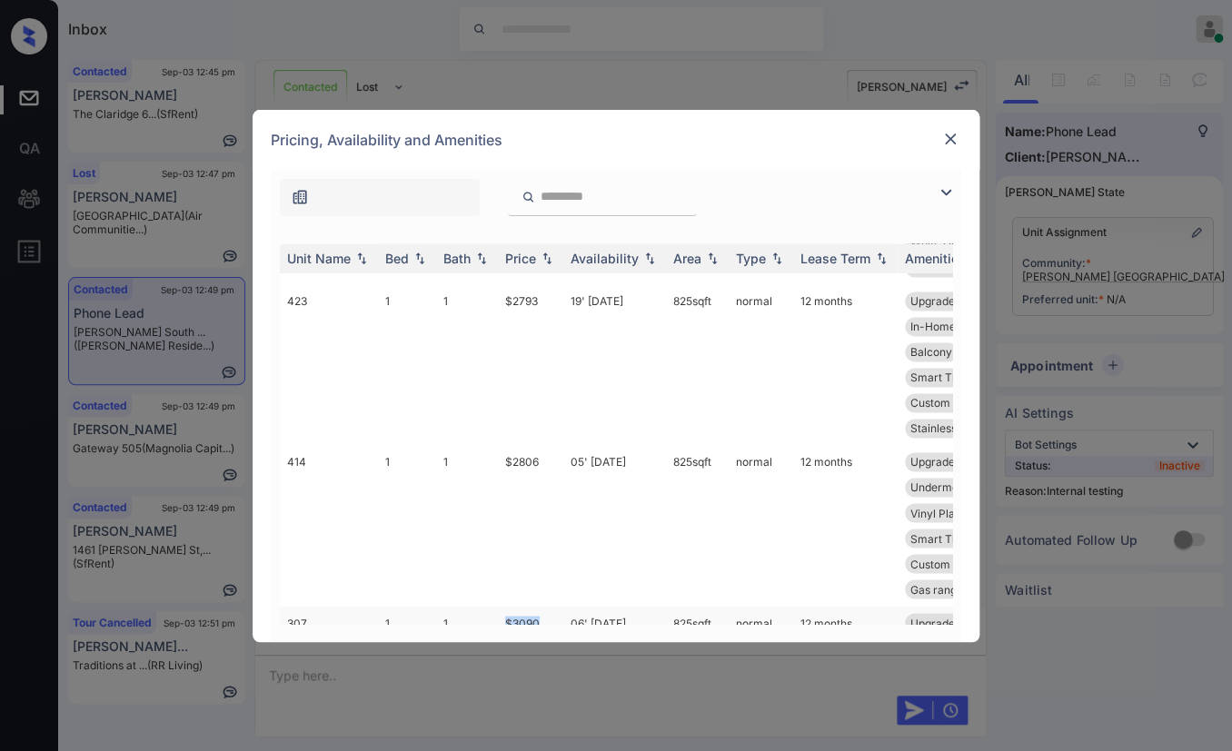
scroll to position [1118, 0]
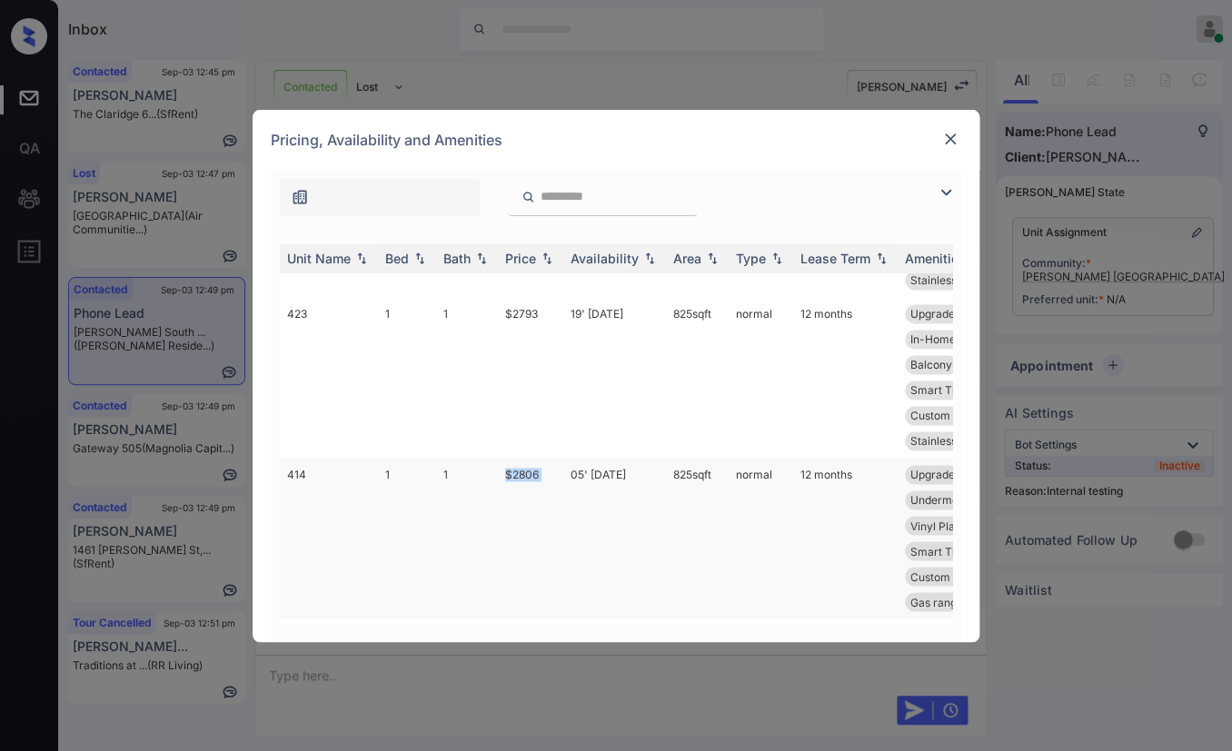
drag, startPoint x: 529, startPoint y: 477, endPoint x: 567, endPoint y: 474, distance: 37.3
click at [566, 476] on tr "414 1 1 $2806 05' [DATE] 825 sqft normal 12 months Upgrades: 1x1 Quartz Counter…" at bounding box center [754, 538] width 949 height 161
copy tr "$2806"
click at [562, 313] on tr "423 1 1 $2793 19' [DATE] 825 sqft normal 12 months Upgrades: 1x1 Quartz Counter…" at bounding box center [754, 377] width 949 height 161
copy tr "$2793"
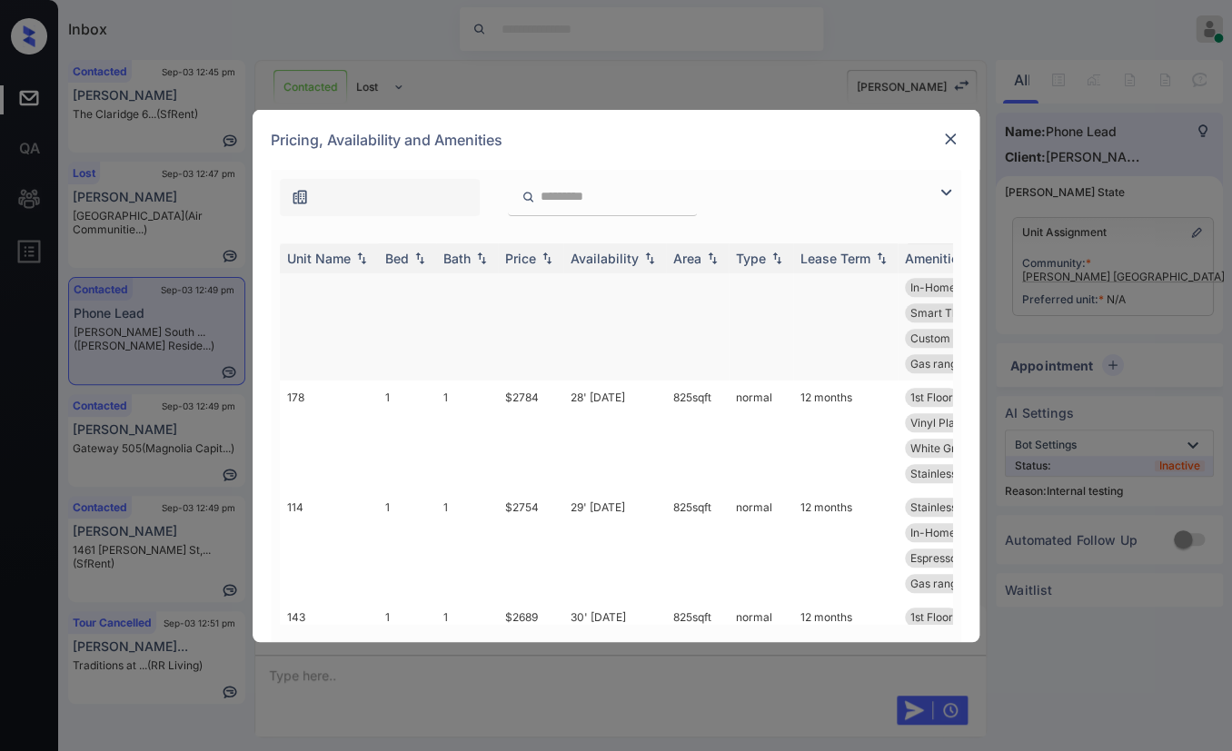
scroll to position [714, 0]
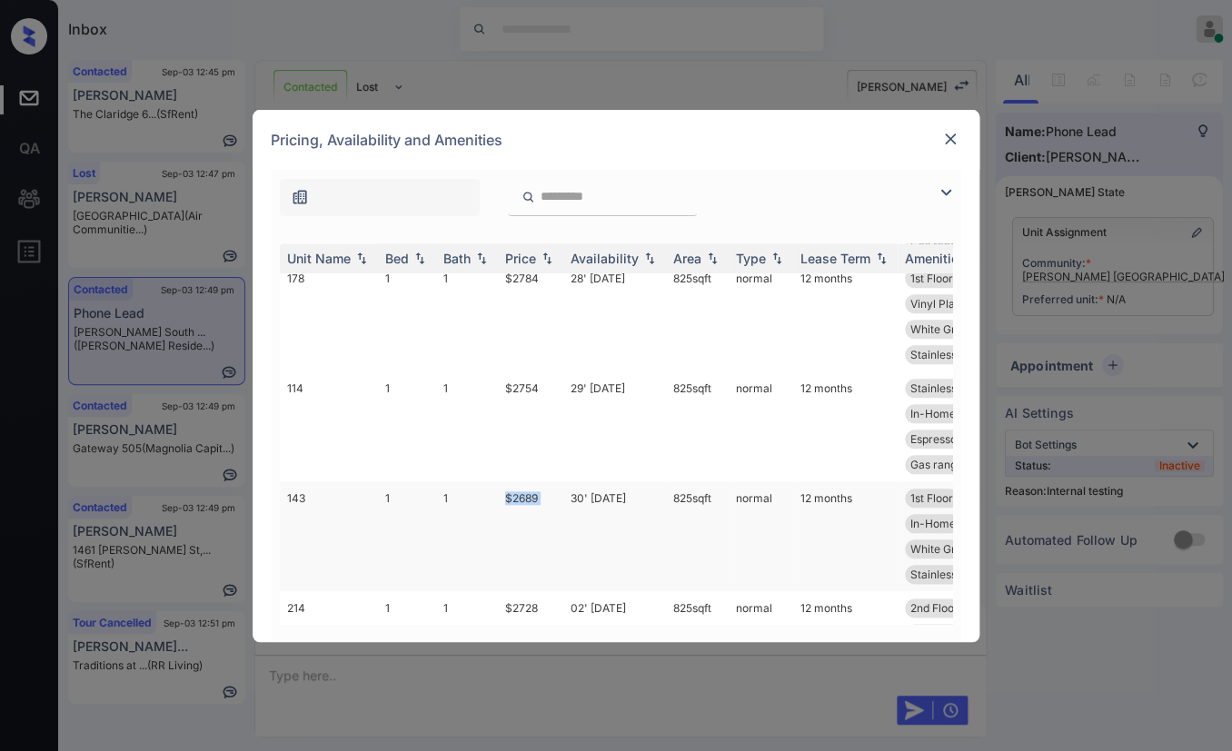
drag, startPoint x: 493, startPoint y: 492, endPoint x: 564, endPoint y: 495, distance: 70.9
click at [564, 495] on tr "143 1 1 $2689 30' Aug 25 825 sqft normal 12 months 1st Floor Greenbelt View Spa…" at bounding box center [754, 536] width 949 height 110
copy tr "$2689"
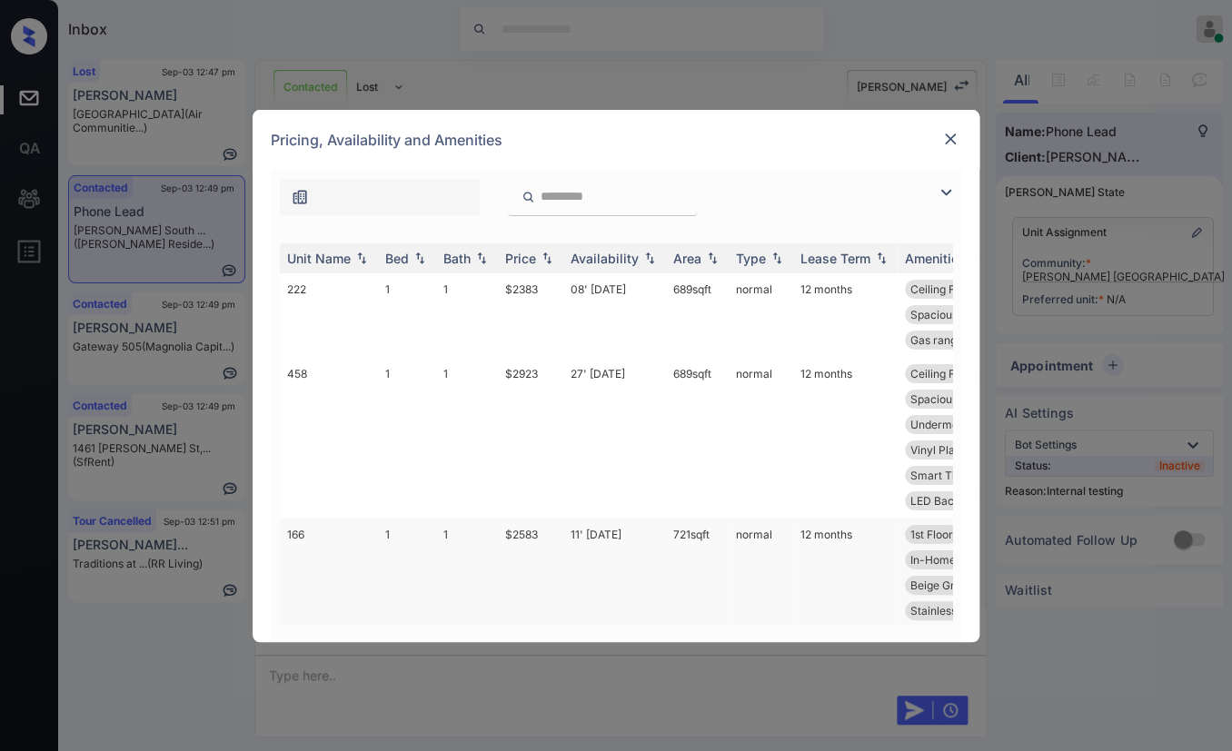
scroll to position [0, 0]
drag, startPoint x: 504, startPoint y: 286, endPoint x: 552, endPoint y: 286, distance: 48.1
click at [552, 286] on td "$2383" at bounding box center [530, 315] width 65 height 84
copy td "$2383"
click at [945, 141] on img at bounding box center [950, 139] width 18 height 18
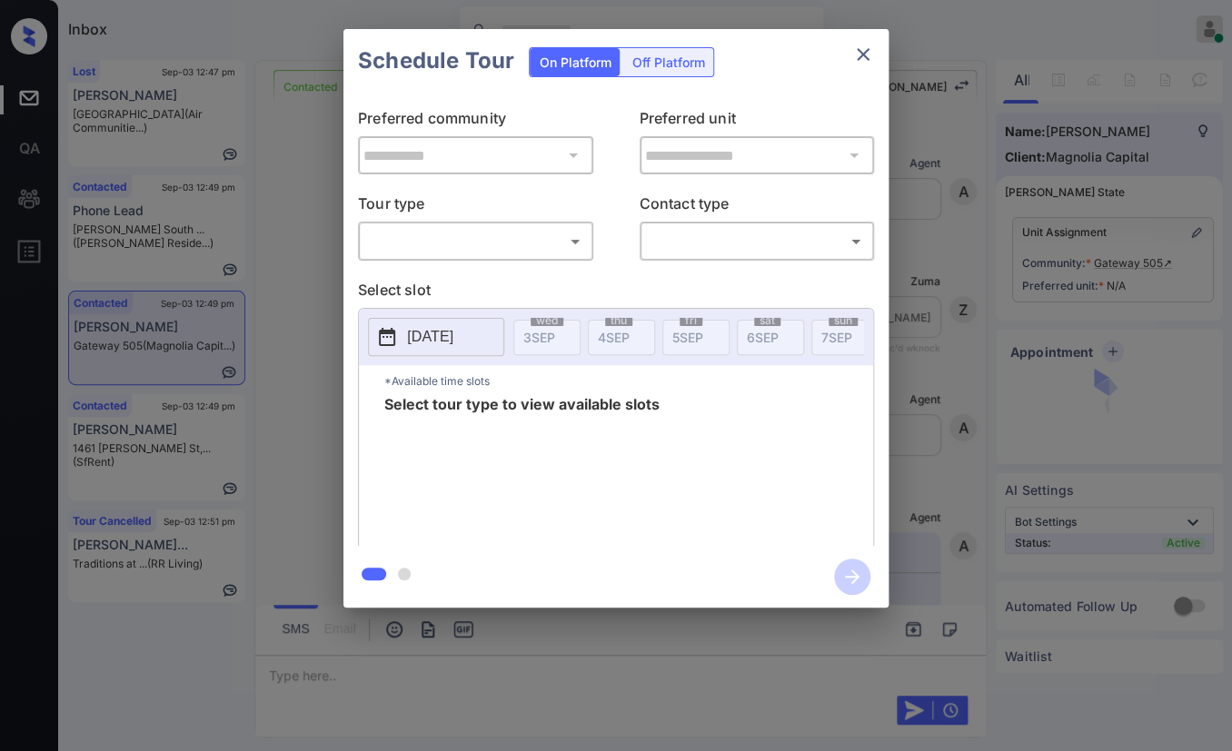
scroll to position [978, 0]
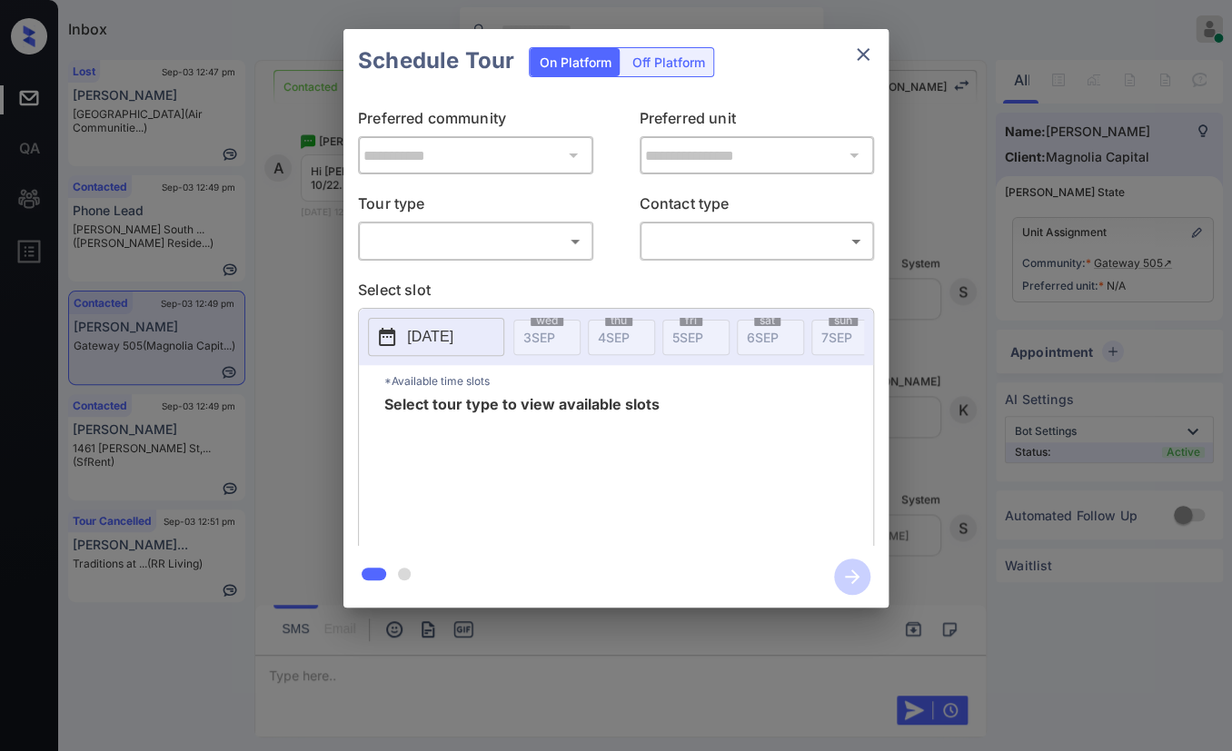
click at [518, 226] on body "Inbox [PERSON_NAME] [PERSON_NAME] Online Set yourself offline Set yourself on b…" at bounding box center [616, 375] width 1232 height 751
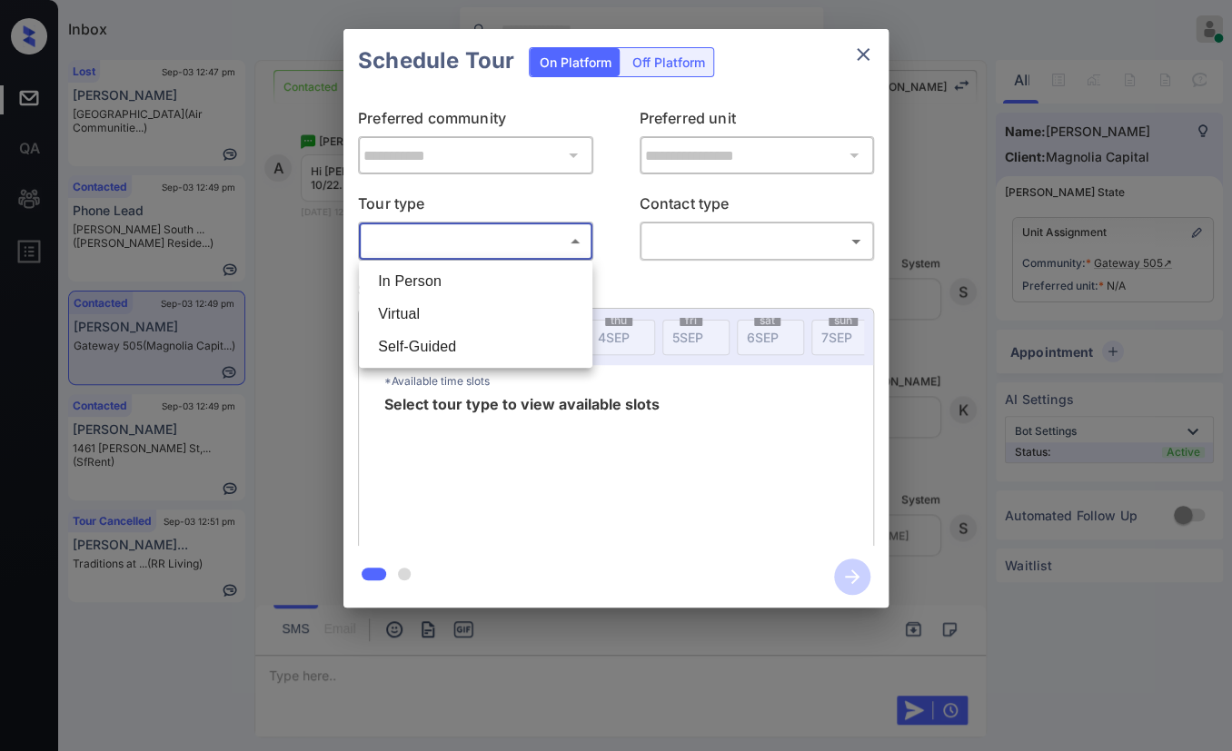
click at [497, 239] on div at bounding box center [616, 375] width 1232 height 751
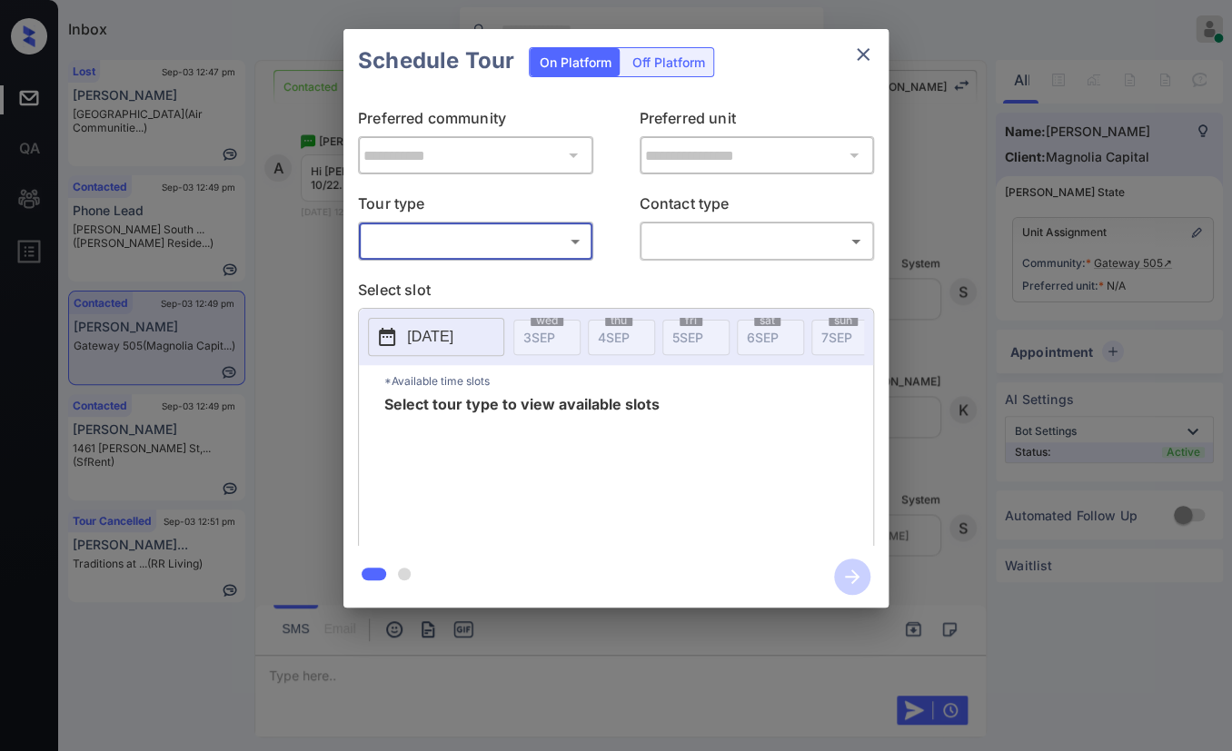
click at [855, 65] on button "close" at bounding box center [863, 54] width 36 height 36
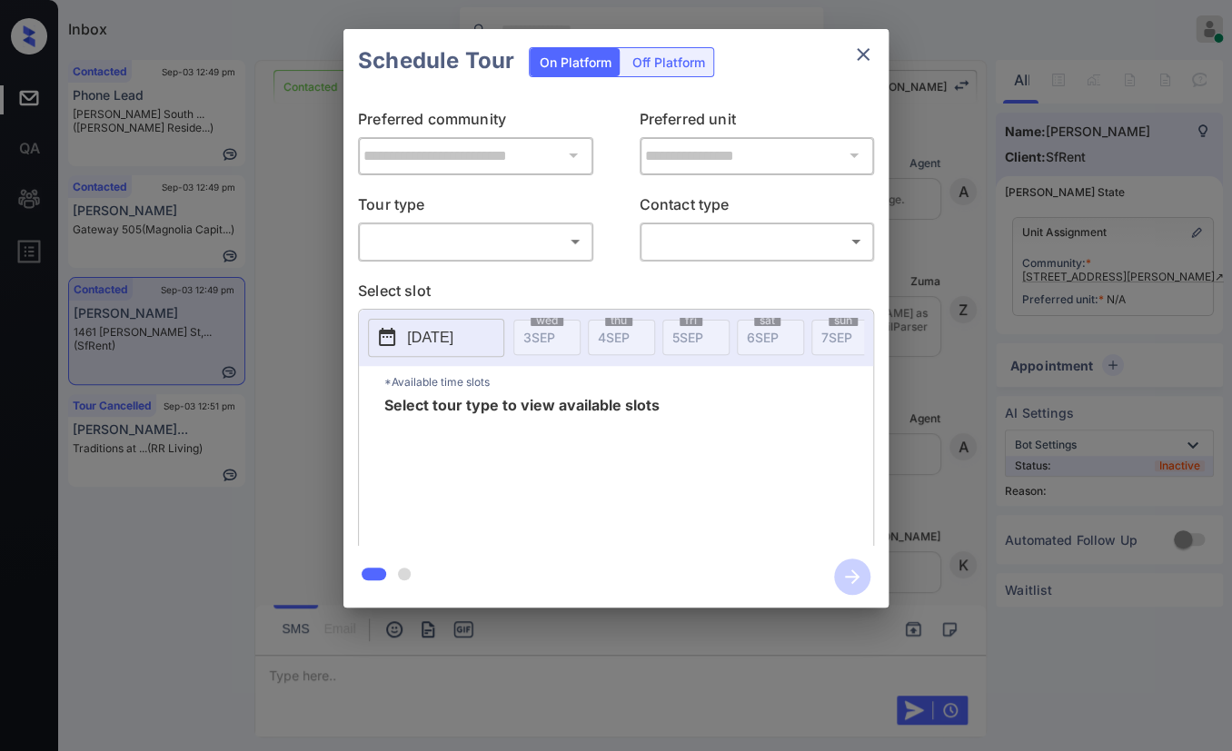
scroll to position [6561, 0]
click at [859, 50] on icon "close" at bounding box center [863, 55] width 22 height 22
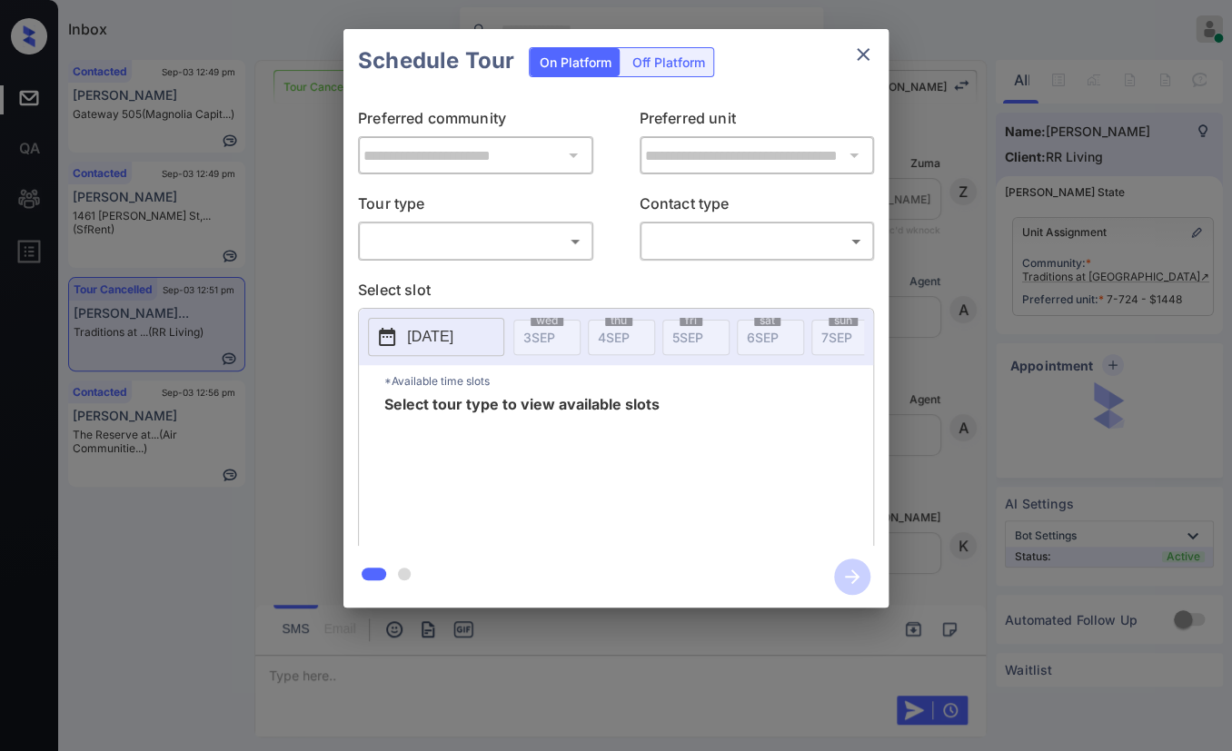
scroll to position [6670, 0]
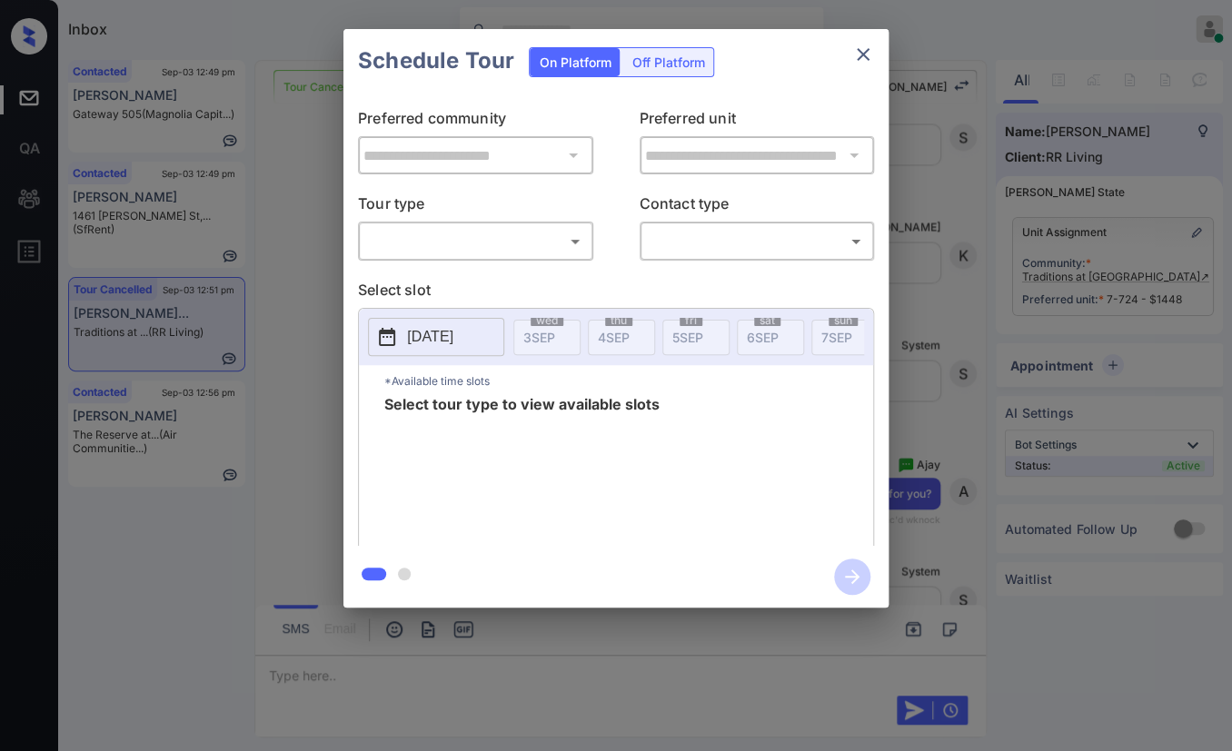
click at [495, 238] on body "Inbox [PERSON_NAME] [PERSON_NAME] Online Set yourself offline Set yourself on b…" at bounding box center [616, 375] width 1232 height 751
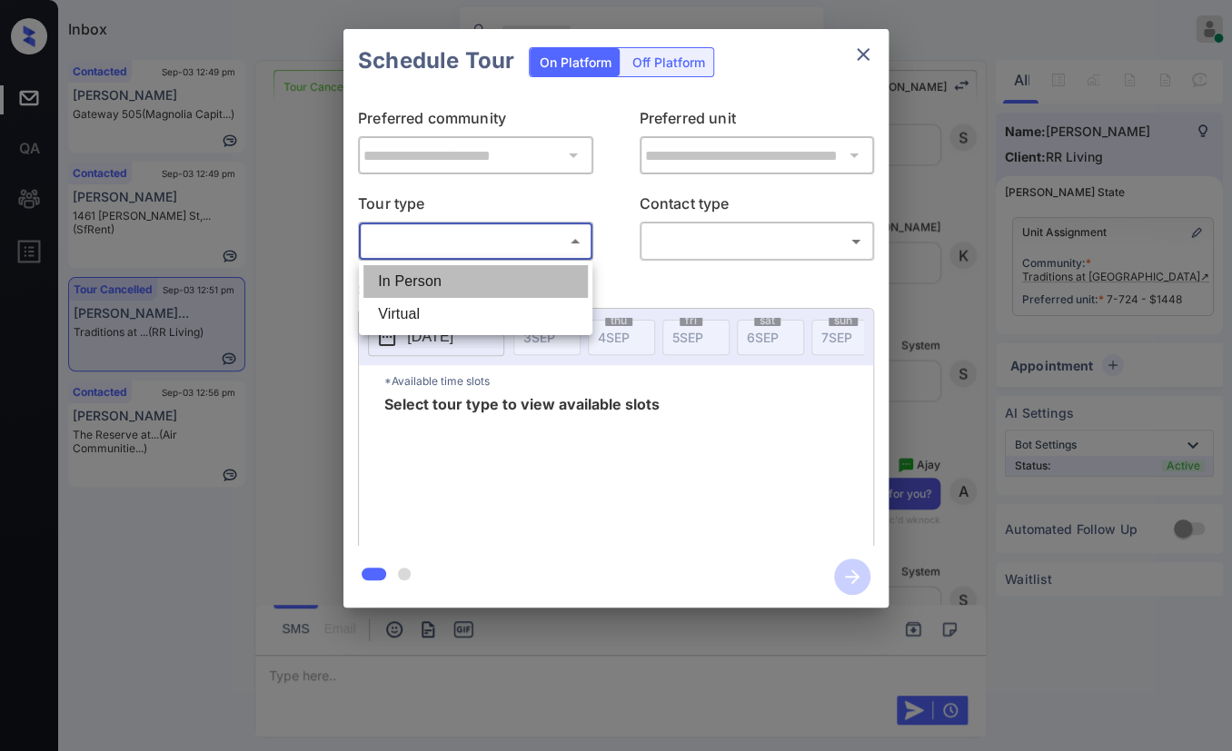
click at [437, 268] on li "In Person" at bounding box center [475, 281] width 224 height 33
type input "********"
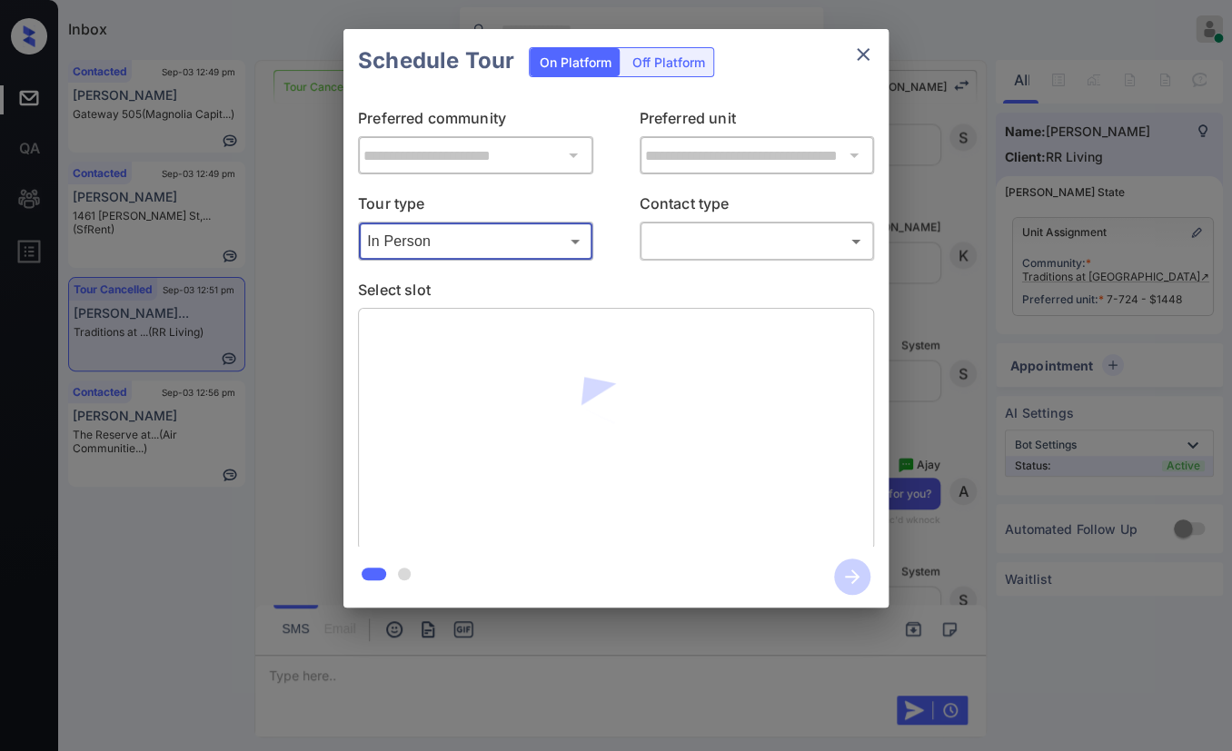
click at [741, 242] on body "Inbox Danielle Dela Cruz Online Set yourself offline Set yourself on break Prof…" at bounding box center [616, 375] width 1232 height 751
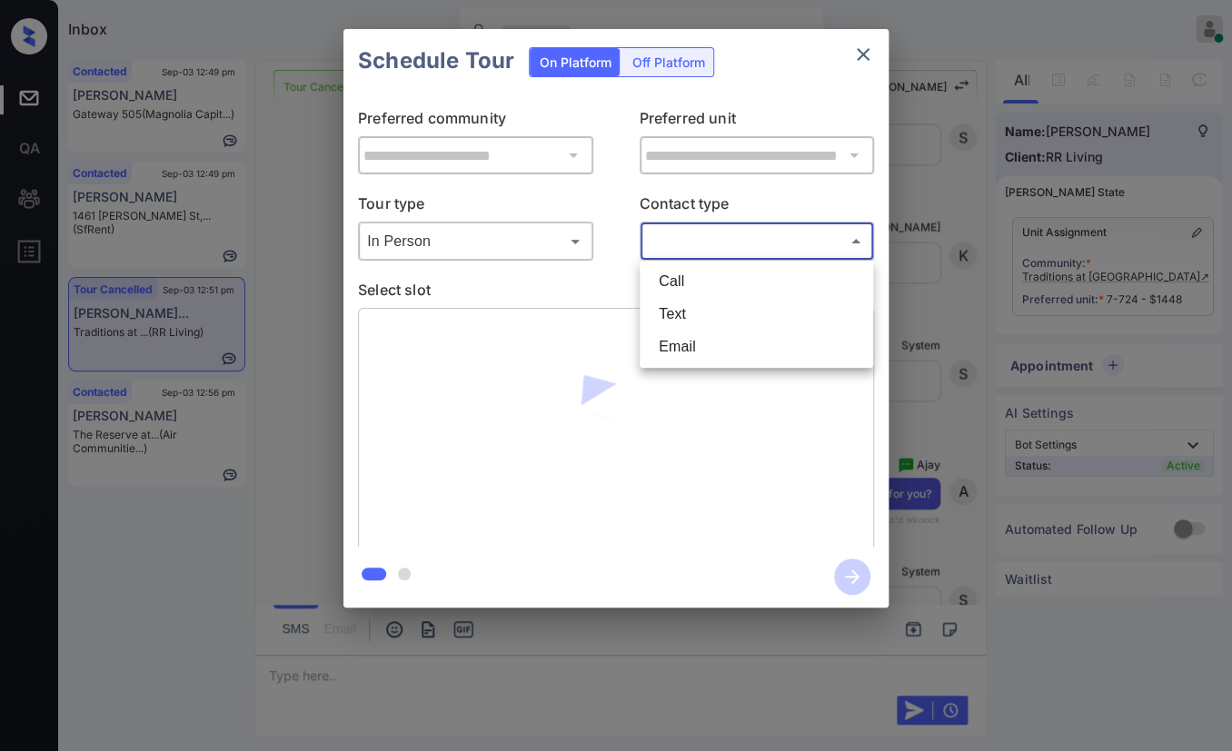
click at [323, 292] on div at bounding box center [616, 375] width 1232 height 751
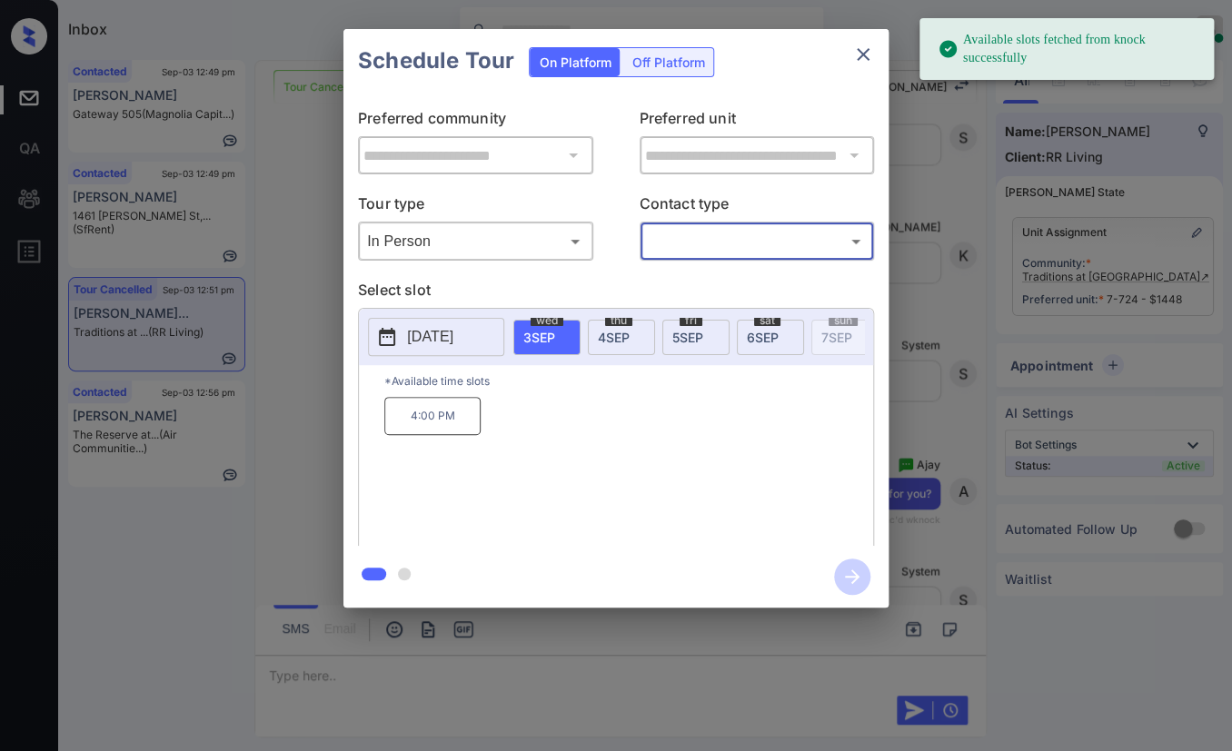
click at [300, 285] on div "**********" at bounding box center [616, 318] width 1232 height 637
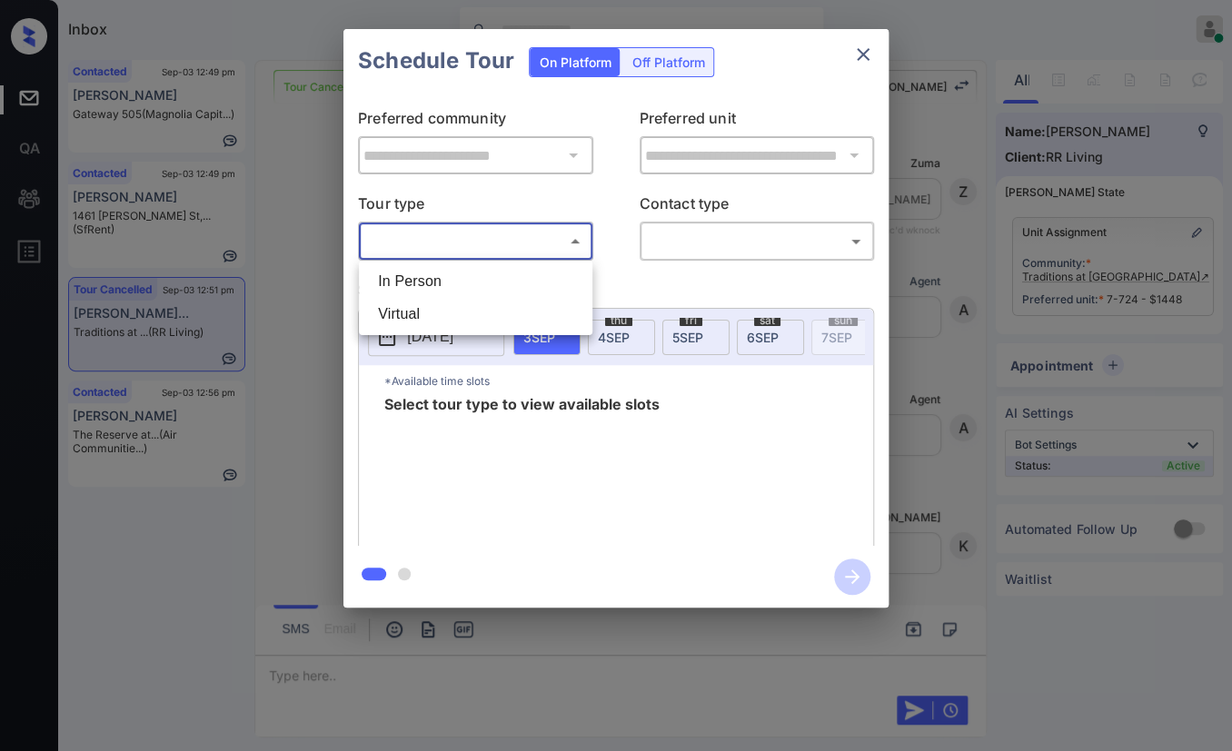
scroll to position [6165, 0]
click at [459, 243] on body "Inbox Danielle Dela Cruz Online Set yourself offline Set yourself on break Prof…" at bounding box center [616, 375] width 1232 height 751
click at [427, 275] on li "In Person" at bounding box center [475, 281] width 224 height 33
type input "********"
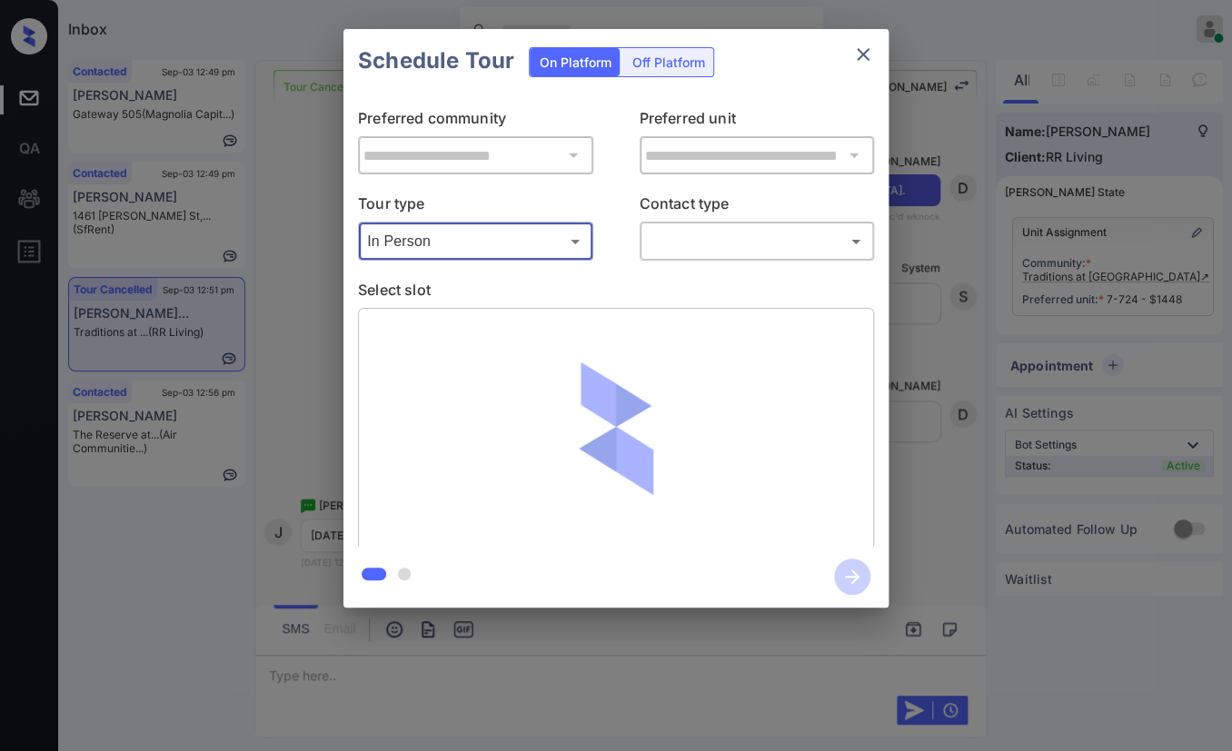
click at [691, 242] on body "Inbox Danielle Dela Cruz Online Set yourself offline Set yourself on break Prof…" at bounding box center [616, 375] width 1232 height 751
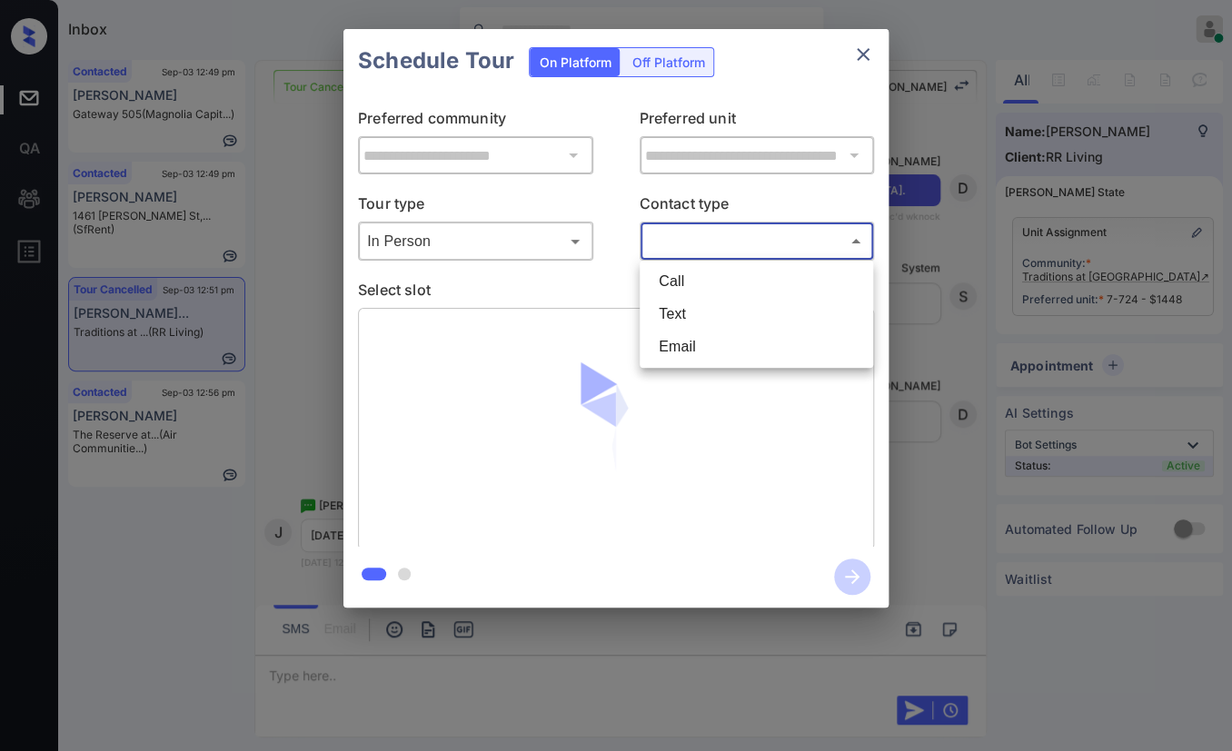
click at [693, 302] on li "Text" at bounding box center [756, 314] width 224 height 33
type input "****"
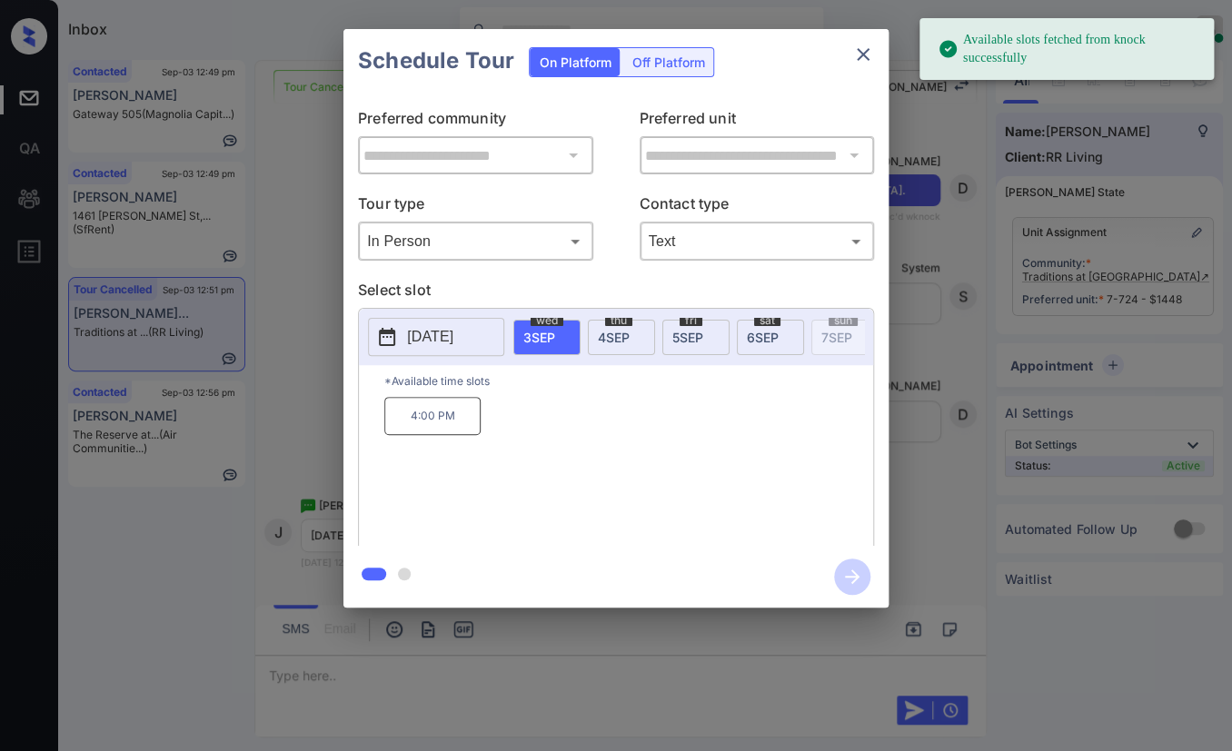
click at [679, 341] on span "5 SEP" at bounding box center [687, 337] width 31 height 15
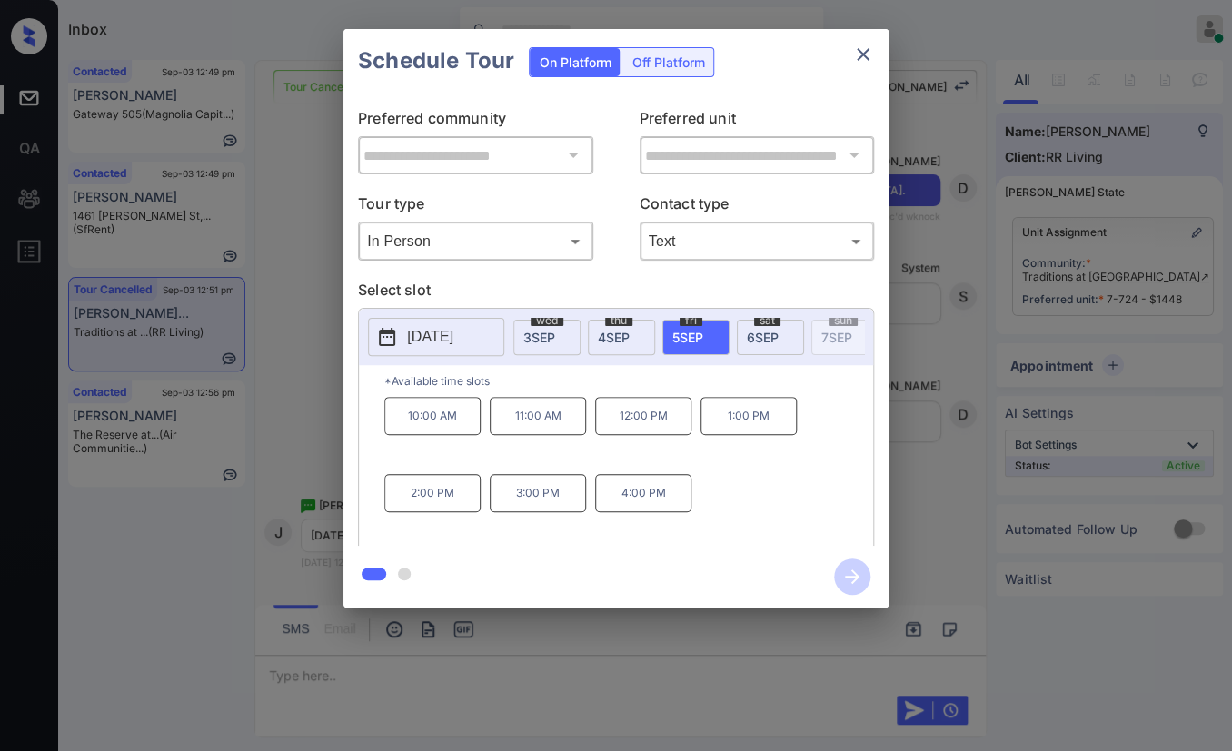
click at [760, 428] on p "1:00 PM" at bounding box center [748, 416] width 96 height 38
click at [847, 576] on icon "button" at bounding box center [852, 576] width 15 height 15
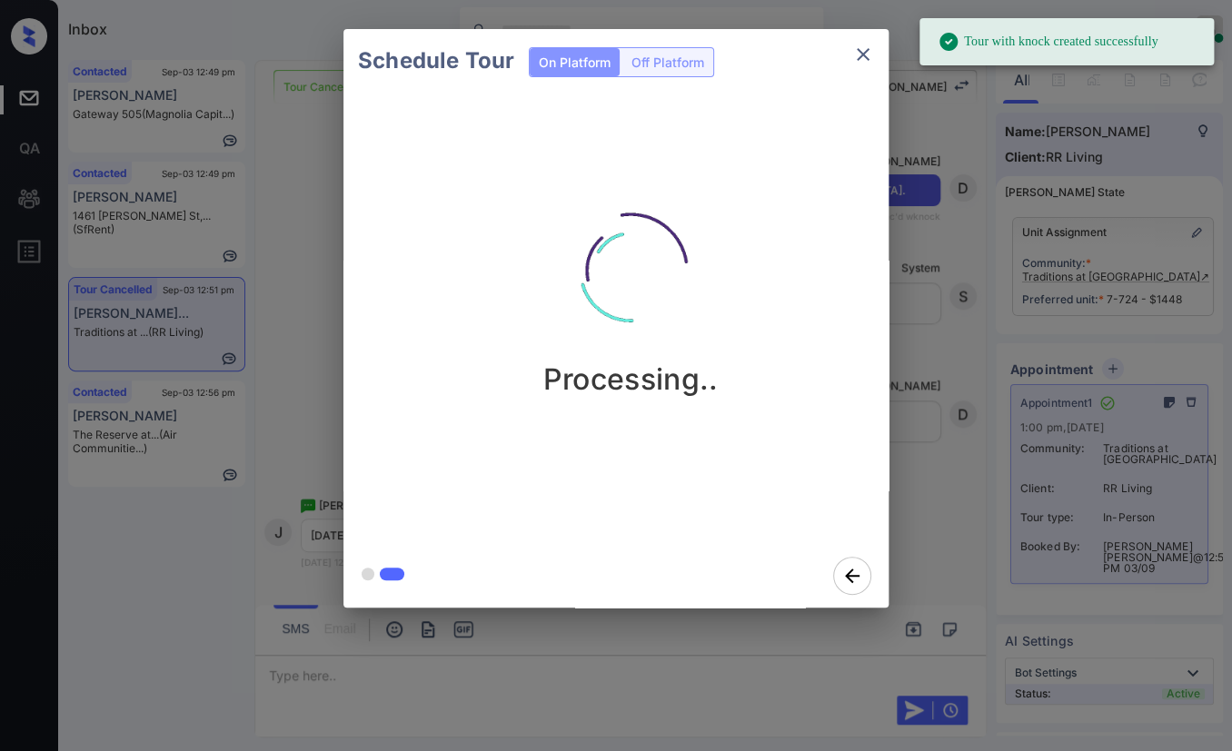
click at [860, 54] on icon "close" at bounding box center [863, 55] width 22 height 22
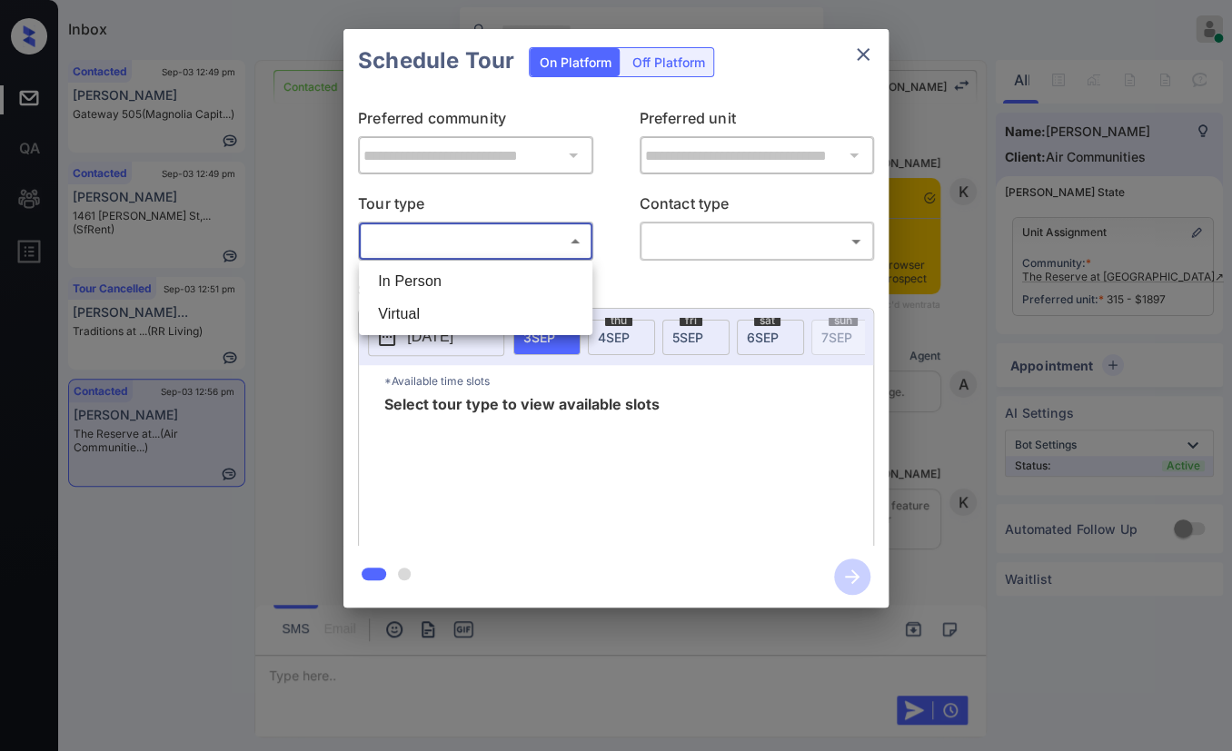
scroll to position [1045, 0]
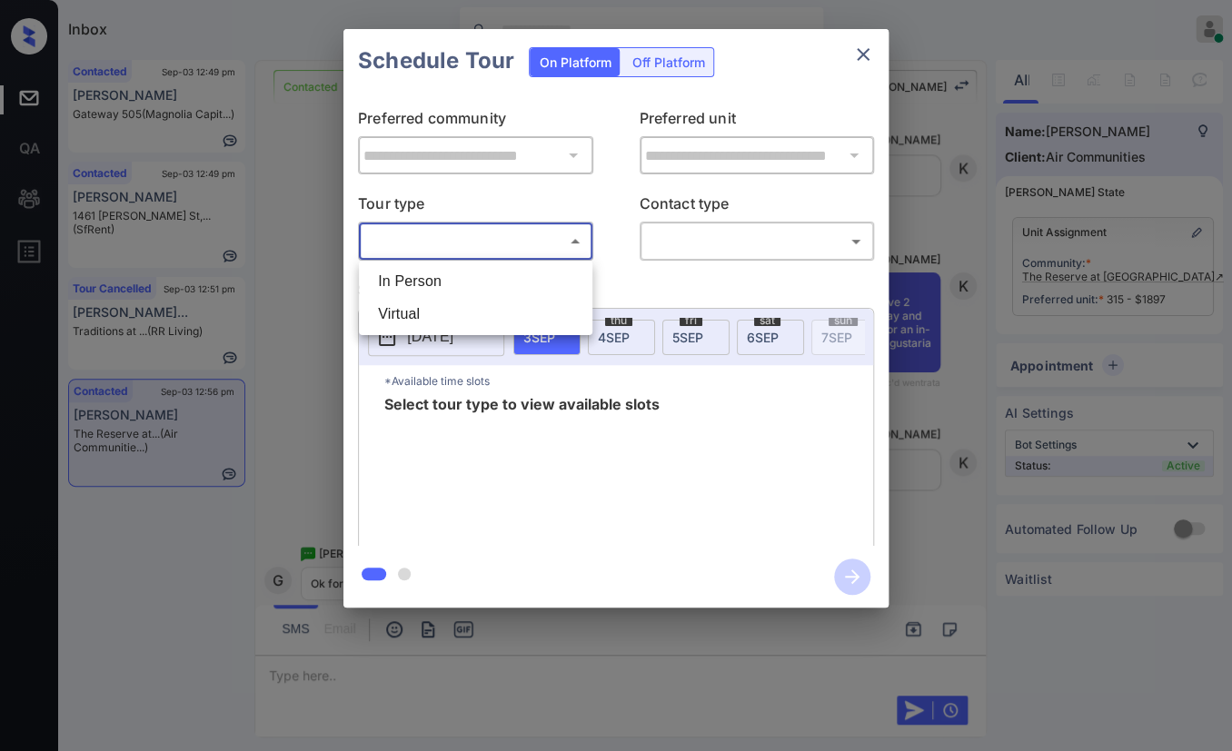
click at [547, 250] on body "Inbox [PERSON_NAME] [PERSON_NAME] Online Set yourself offline Set yourself on b…" at bounding box center [616, 375] width 1232 height 751
drag, startPoint x: 435, startPoint y: 277, endPoint x: 704, endPoint y: 259, distance: 269.4
click at [436, 277] on li "In Person" at bounding box center [475, 281] width 224 height 33
type input "********"
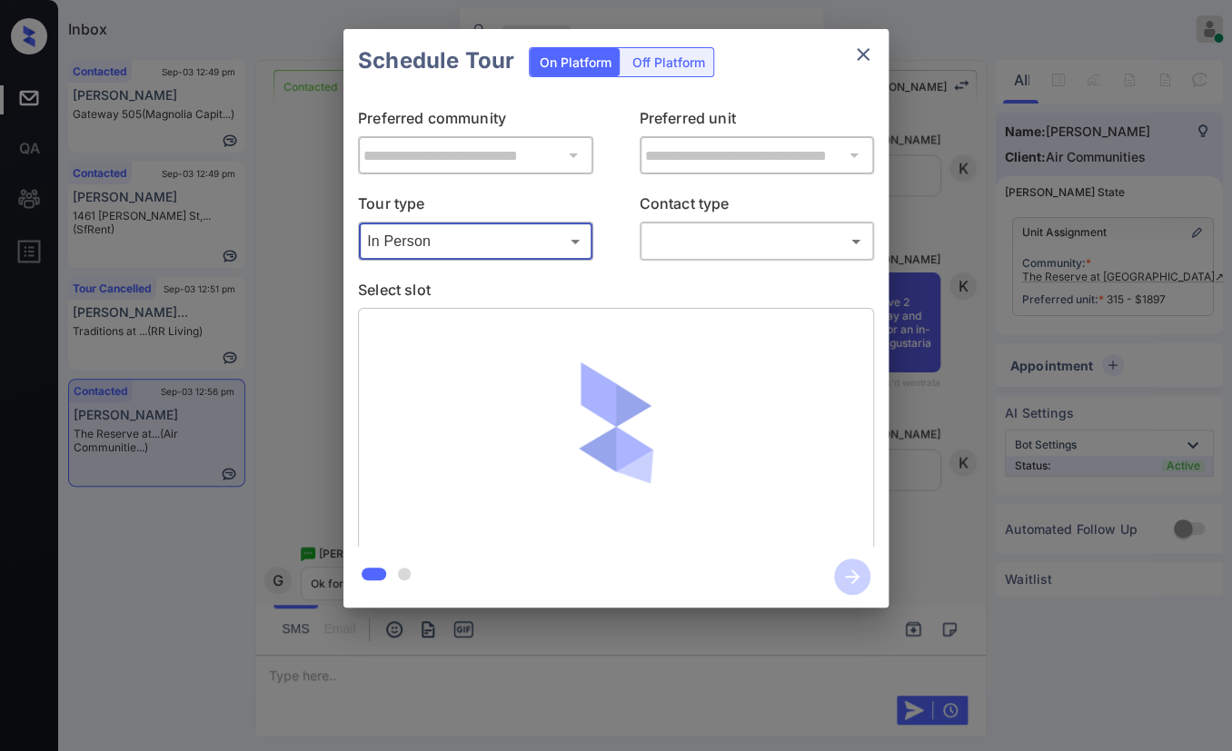
click at [719, 242] on body "Inbox [PERSON_NAME] [PERSON_NAME] Online Set yourself offline Set yourself on b…" at bounding box center [616, 375] width 1232 height 751
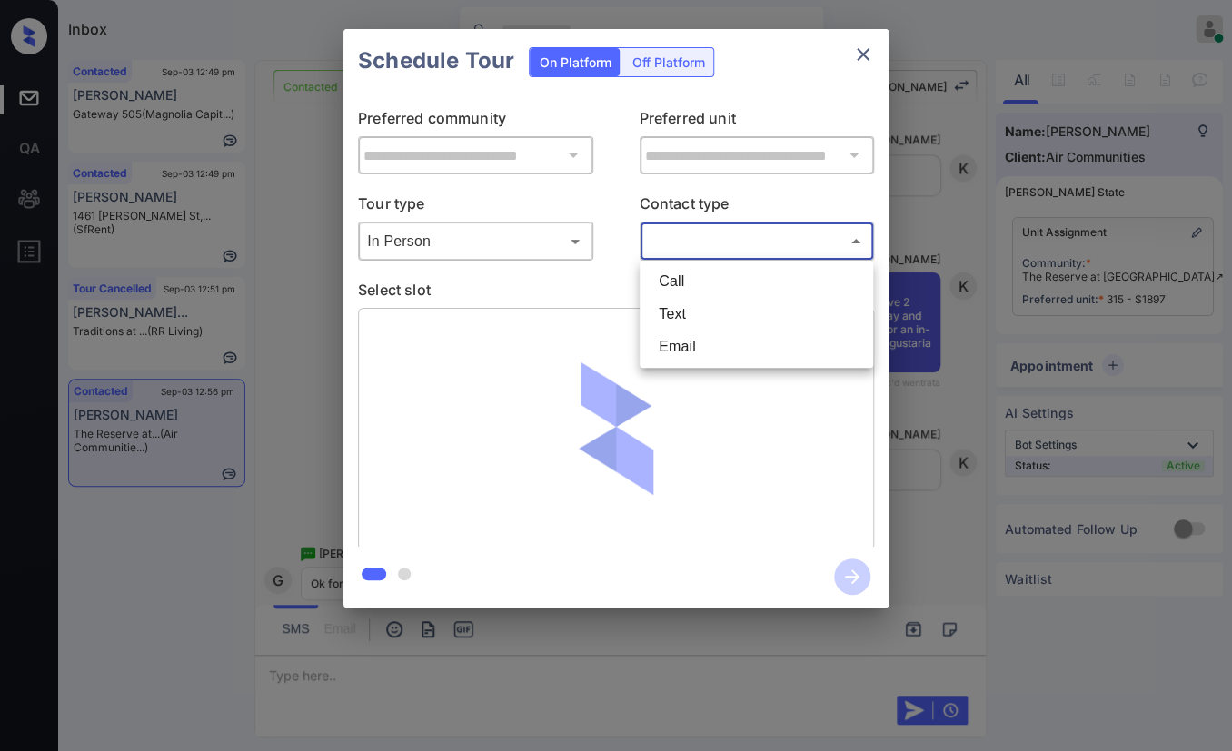
click at [671, 312] on li "Text" at bounding box center [756, 314] width 224 height 33
type input "****"
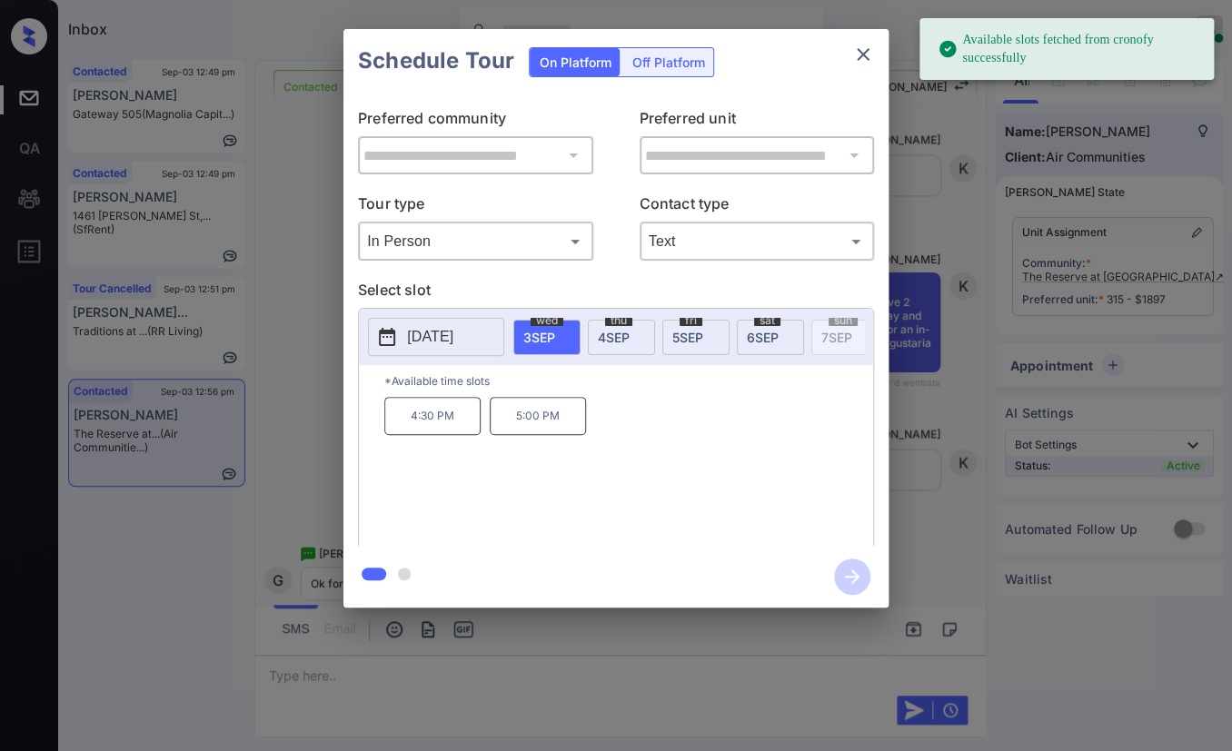
click at [534, 430] on p "5:00 PM" at bounding box center [538, 416] width 96 height 38
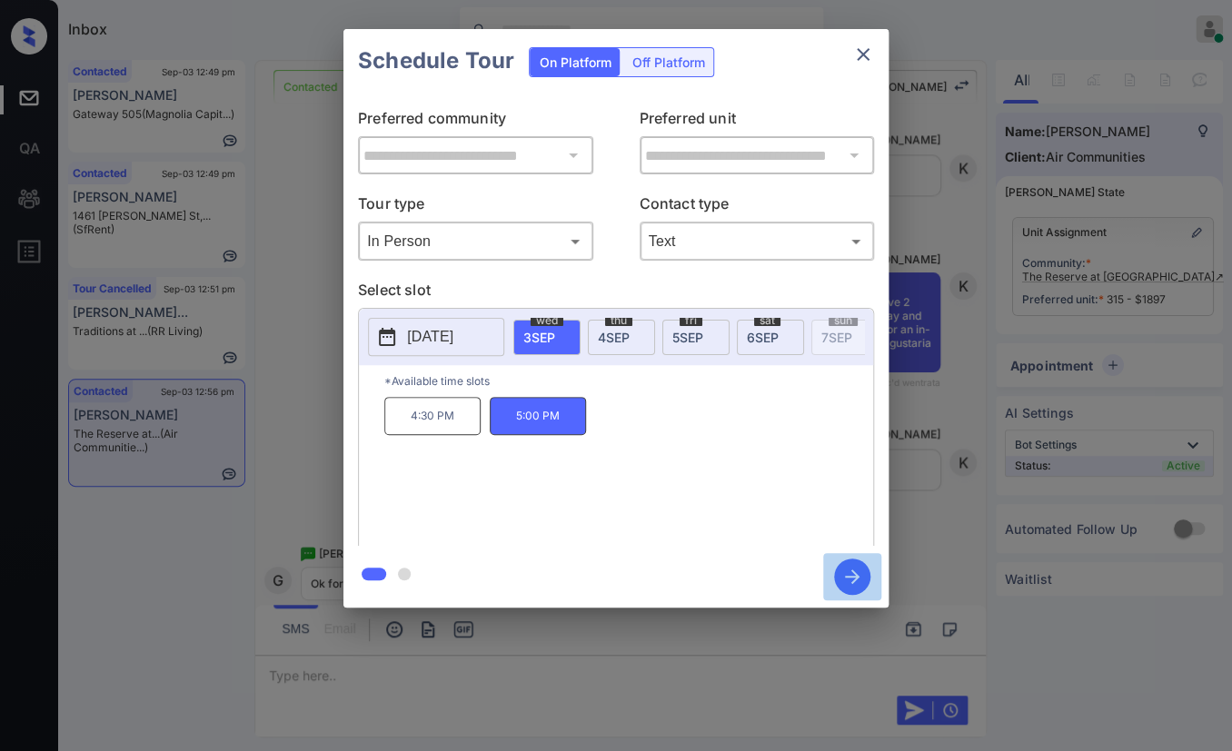
click at [850, 569] on icon "button" at bounding box center [852, 577] width 36 height 36
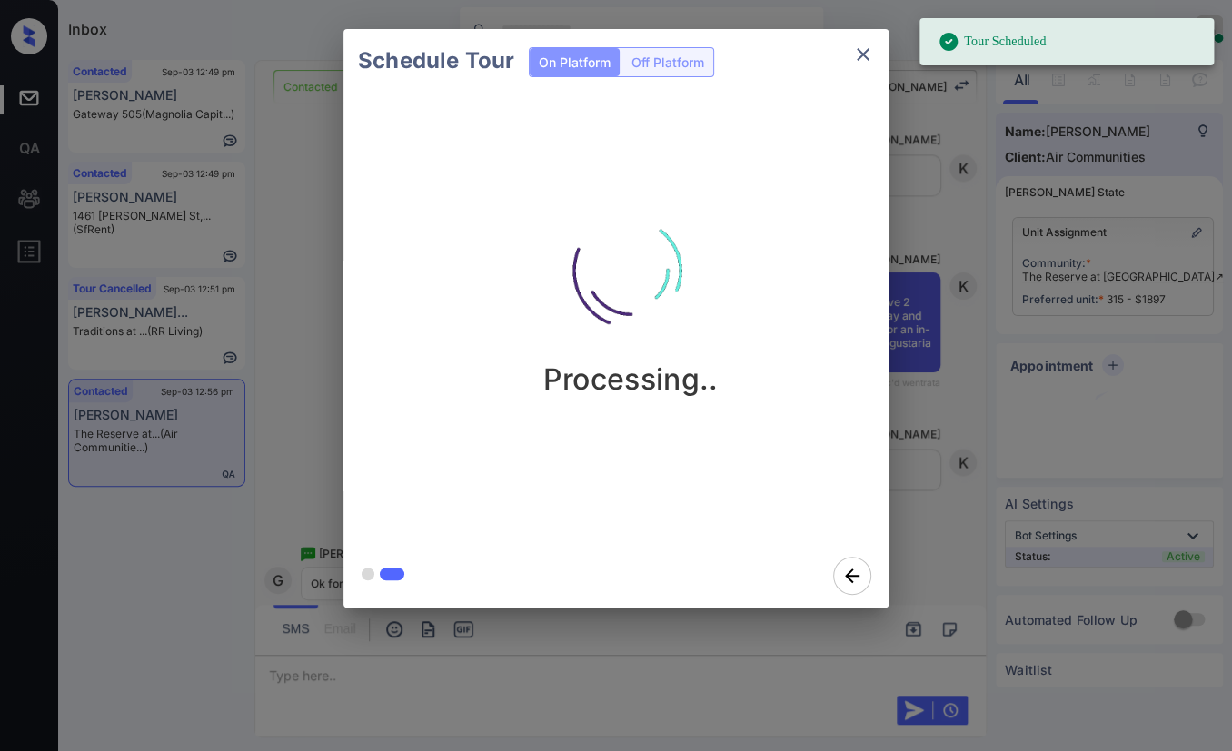
click at [856, 55] on icon "close" at bounding box center [863, 55] width 22 height 22
